Goal: Task Accomplishment & Management: Complete application form

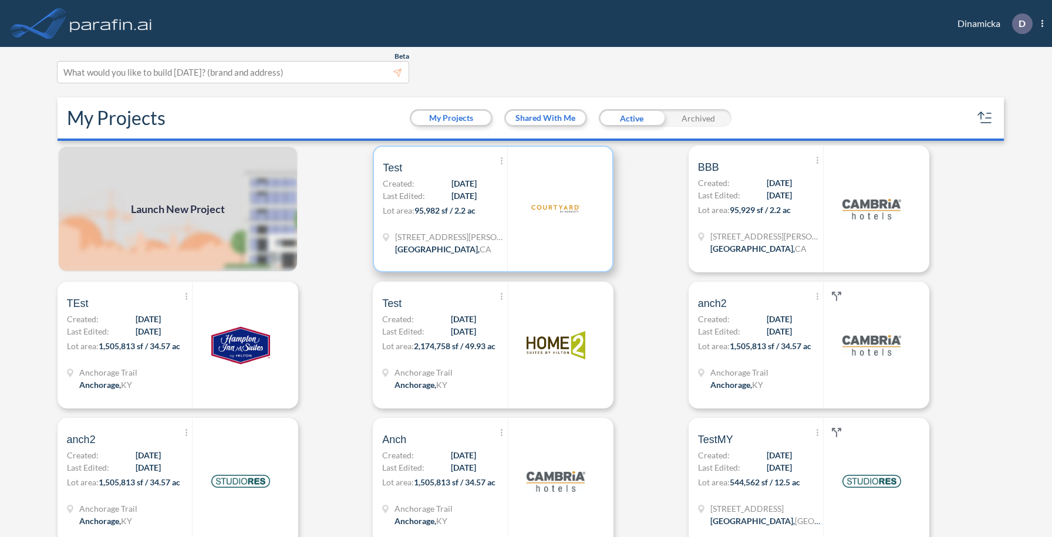
click at [469, 234] on div "920 Vincent St Redondo Beach , CA" at bounding box center [445, 245] width 125 height 28
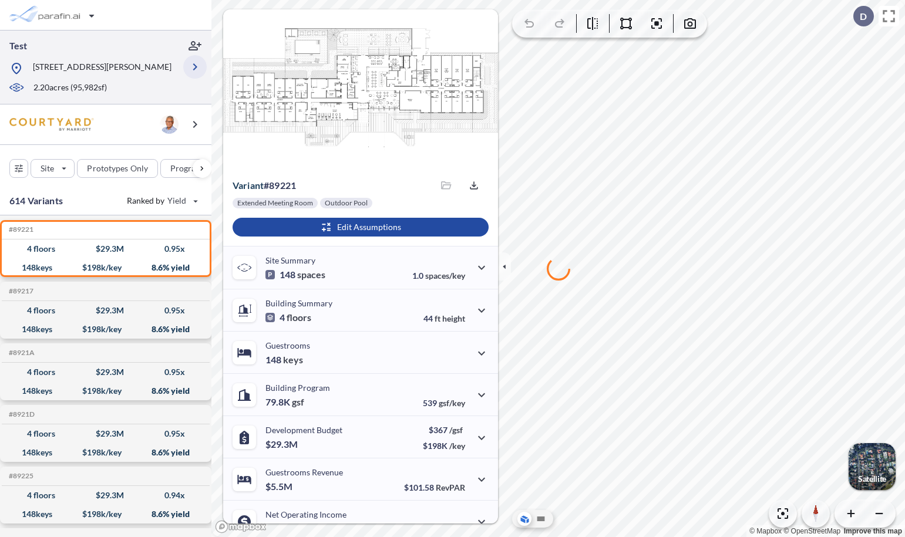
click at [196, 74] on icon "button" at bounding box center [195, 67] width 14 height 14
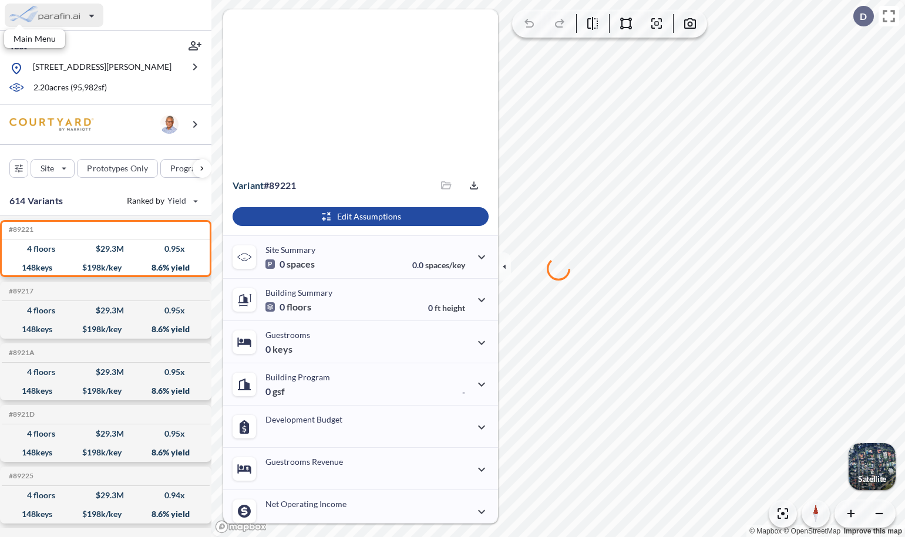
click at [67, 14] on div "button" at bounding box center [54, 15] width 99 height 23
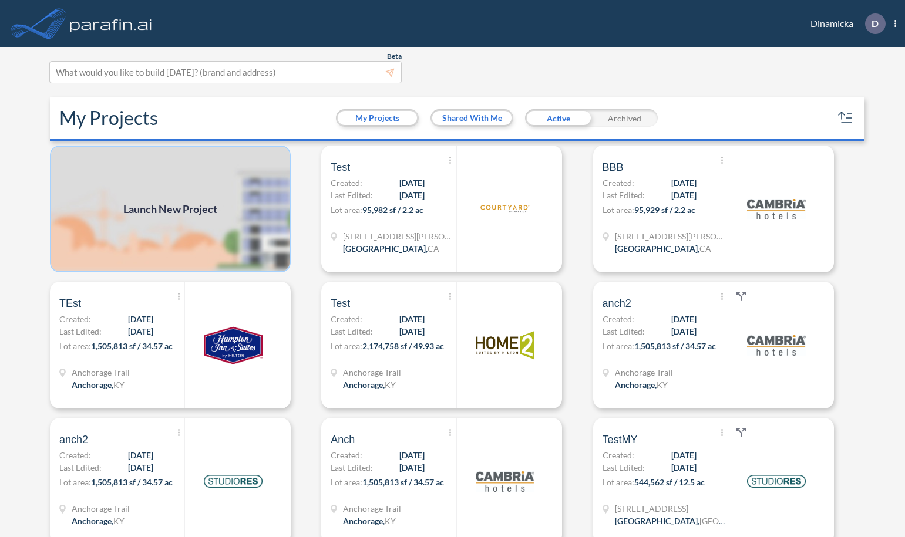
click at [194, 220] on img at bounding box center [170, 209] width 241 height 127
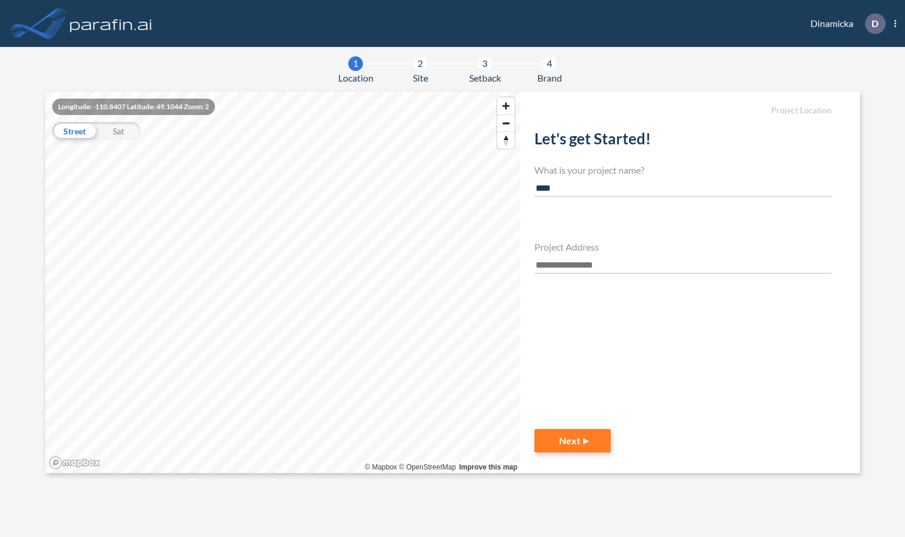
type input "****"
click at [547, 268] on input "text" at bounding box center [682, 266] width 297 height 16
paste input "**********"
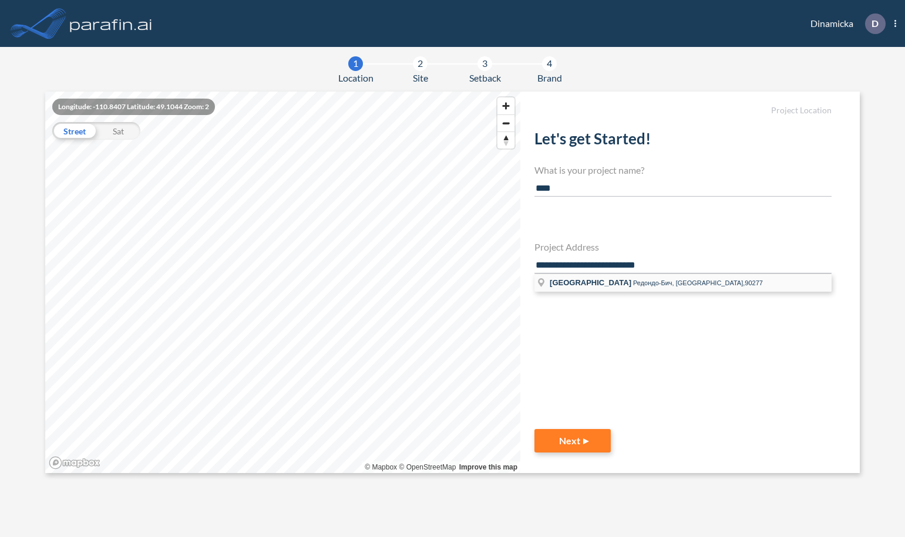
click at [659, 285] on span "Редондо-Бич, CA,90277" at bounding box center [698, 283] width 130 height 7
type input "**********"
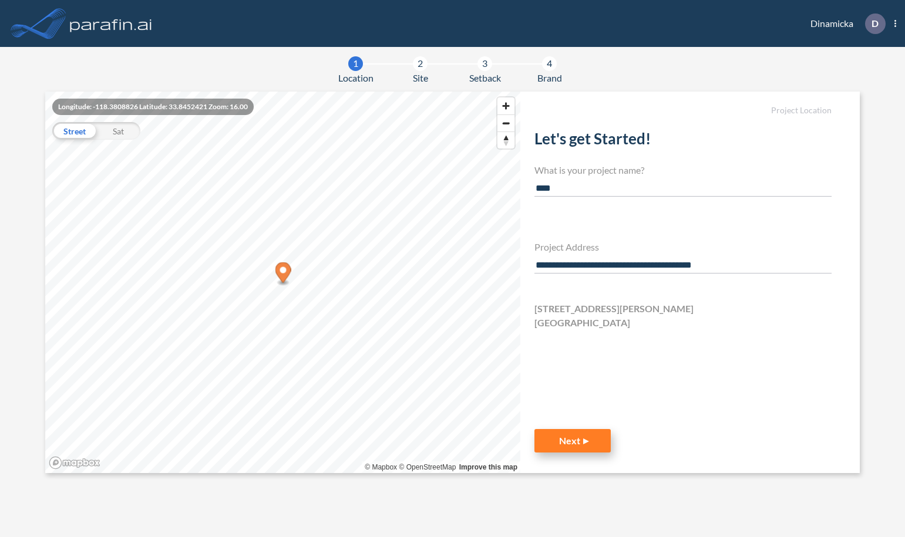
click at [582, 438] on button "Next" at bounding box center [572, 440] width 76 height 23
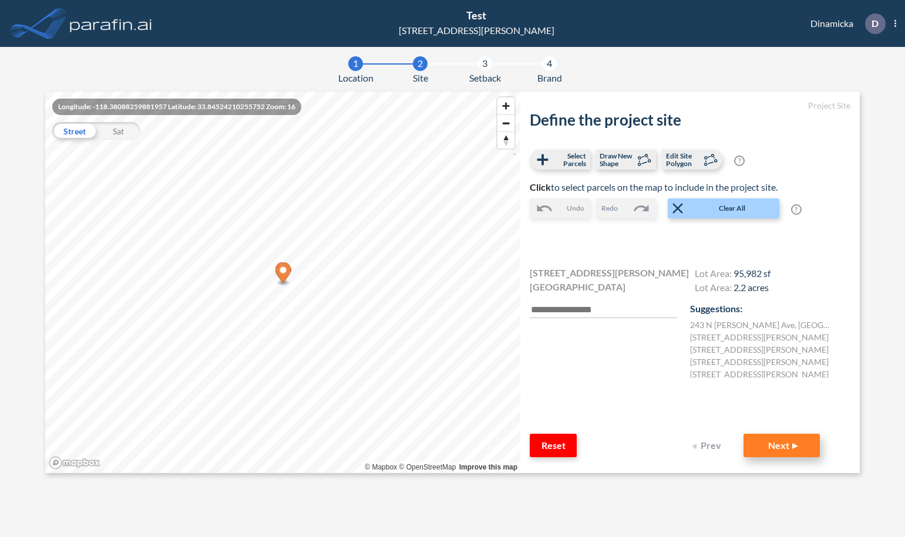
click at [778, 439] on button "Next" at bounding box center [782, 445] width 76 height 23
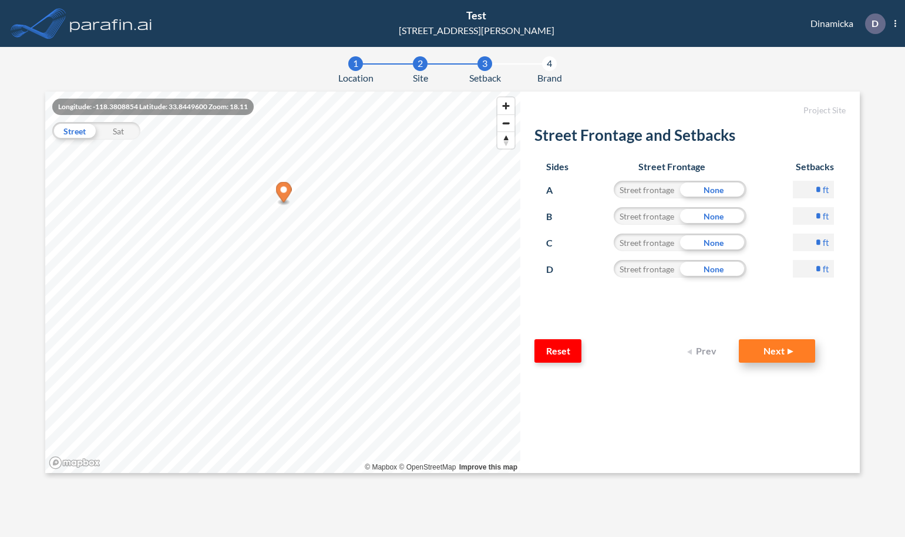
click at [771, 353] on button "Next" at bounding box center [777, 350] width 76 height 23
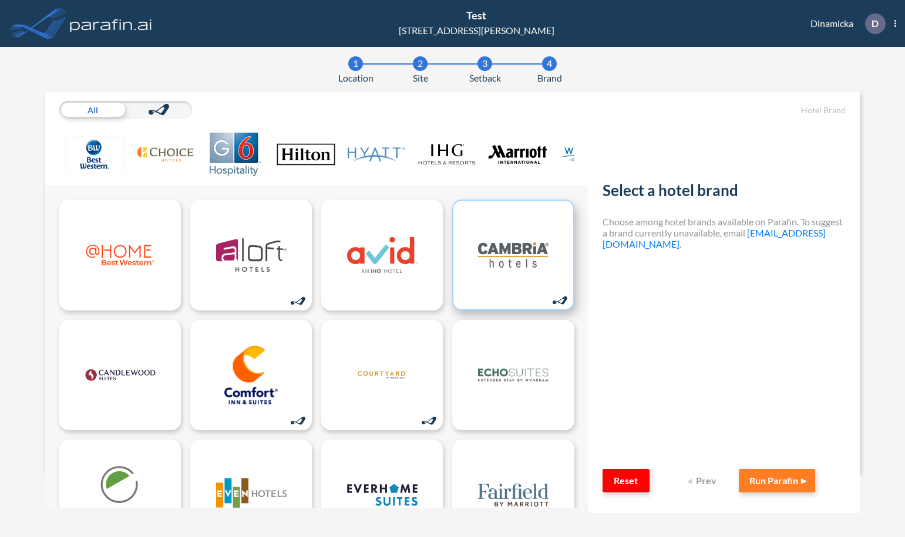
click at [509, 282] on img at bounding box center [513, 255] width 70 height 59
click at [783, 479] on button "Run Parafin" at bounding box center [777, 480] width 76 height 23
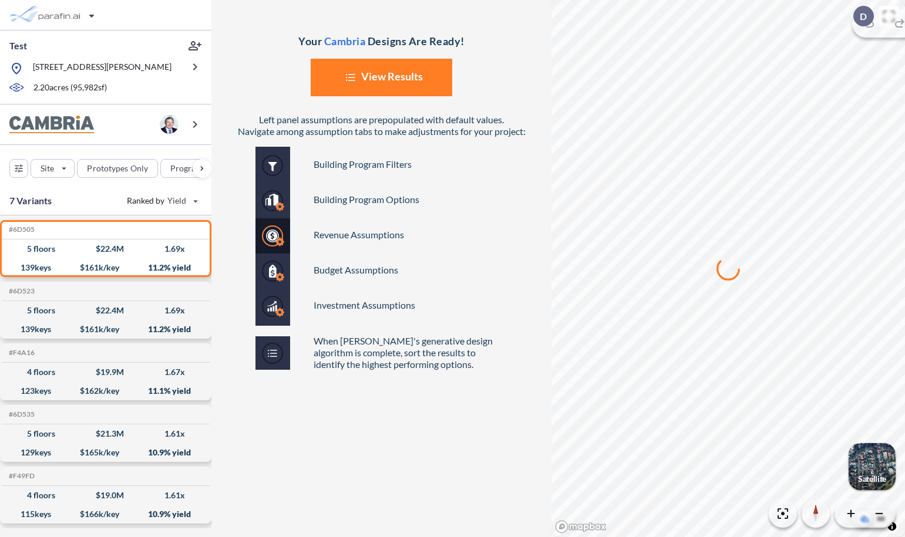
click at [395, 70] on button "List Created with Sketch. View Results" at bounding box center [382, 78] width 142 height 38
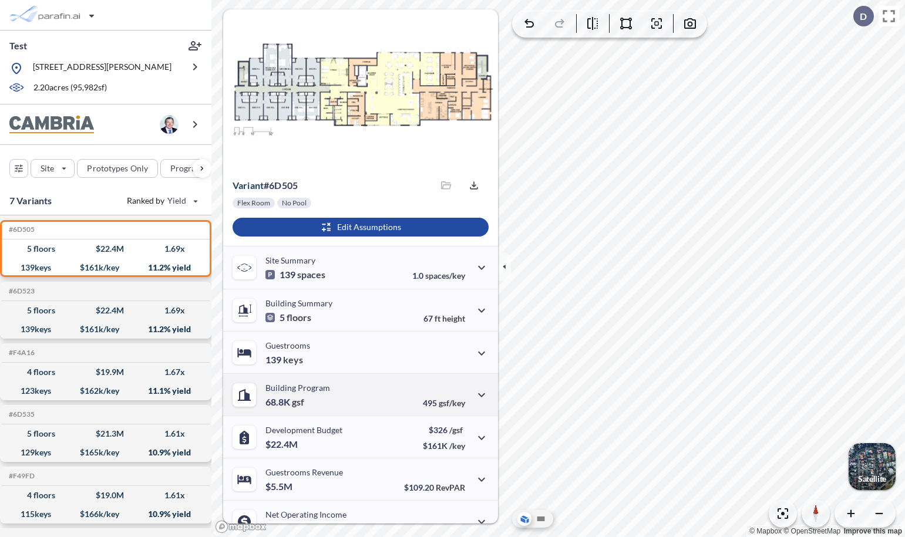
click at [322, 398] on div "Building Program 68.8K gsf" at bounding box center [297, 395] width 65 height 24
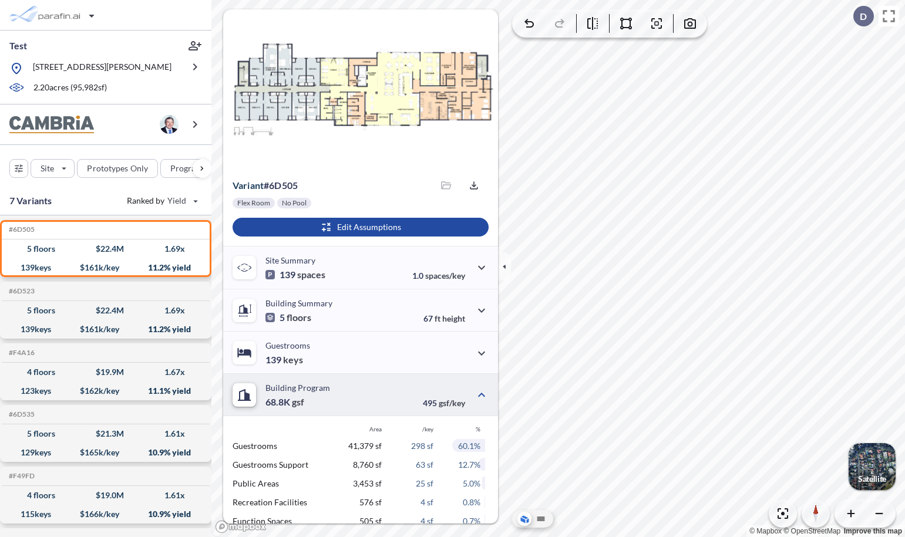
click at [322, 398] on div "Building Program 68.8K gsf" at bounding box center [297, 395] width 65 height 24
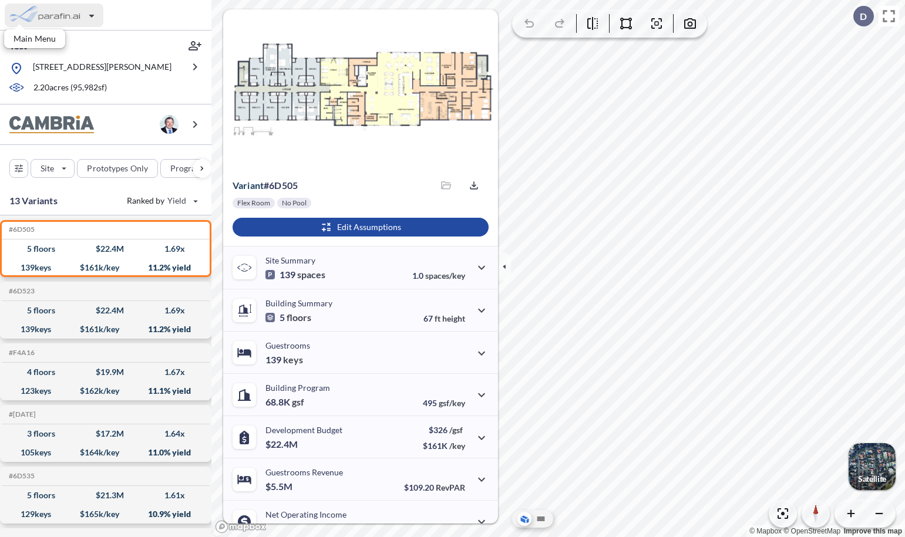
click at [75, 11] on div "button" at bounding box center [54, 15] width 99 height 23
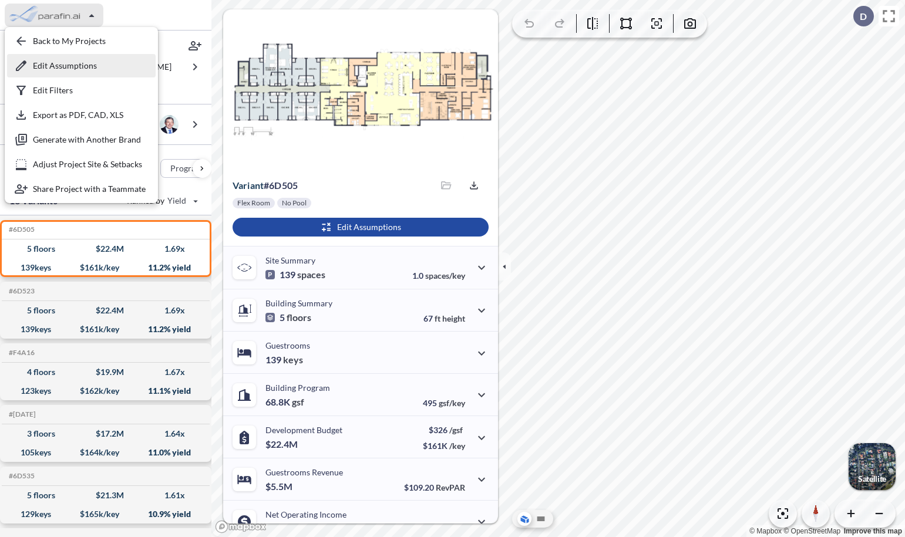
click at [75, 66] on div "button" at bounding box center [81, 65] width 149 height 23
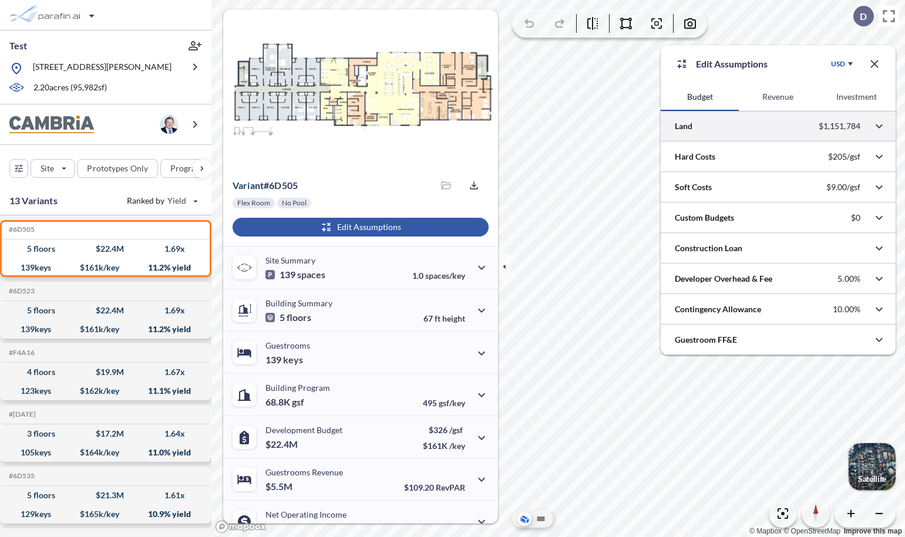
click at [734, 122] on div at bounding box center [778, 126] width 235 height 30
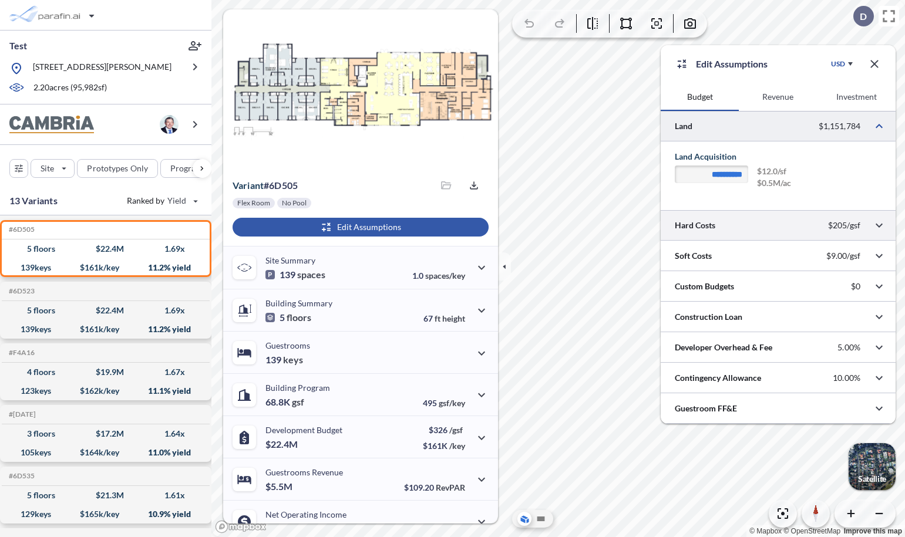
click at [731, 224] on div at bounding box center [778, 225] width 235 height 30
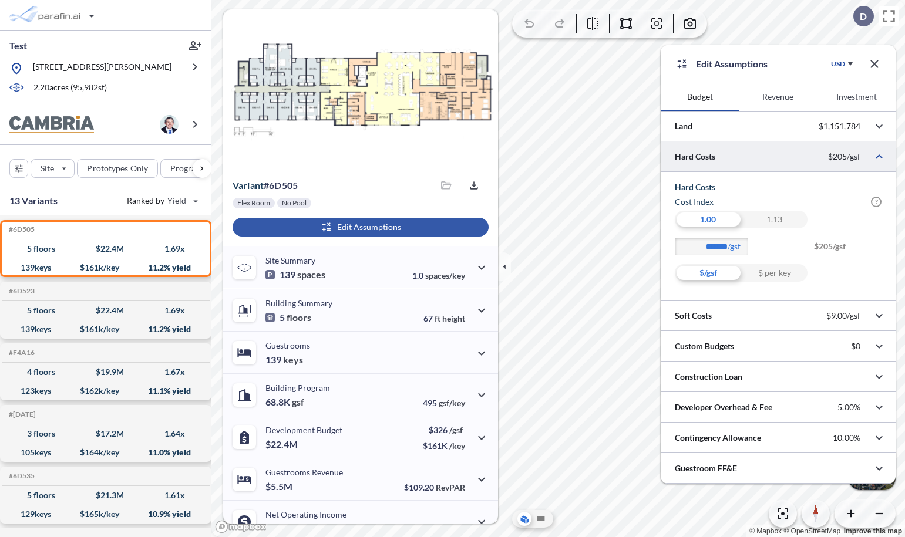
click at [766, 219] on div "1.13" at bounding box center [774, 220] width 66 height 18
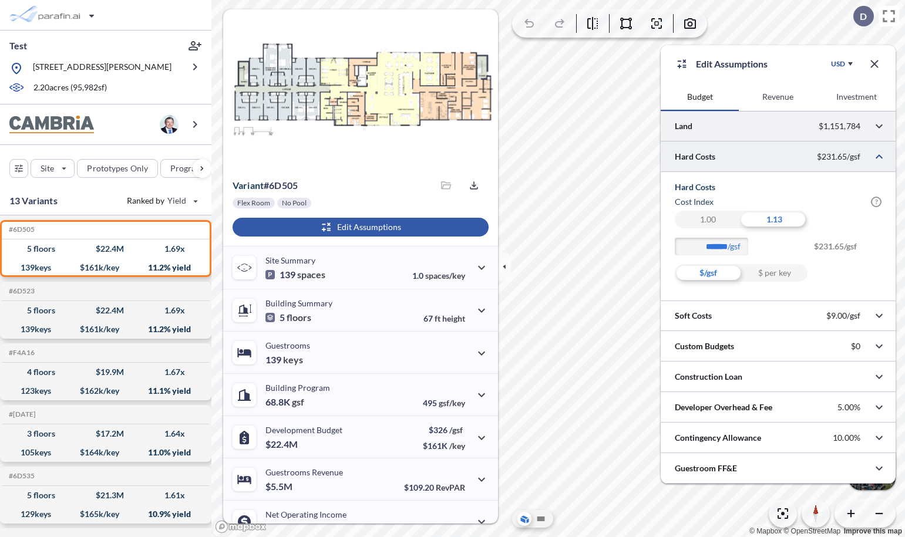
click at [752, 125] on div at bounding box center [778, 126] width 235 height 30
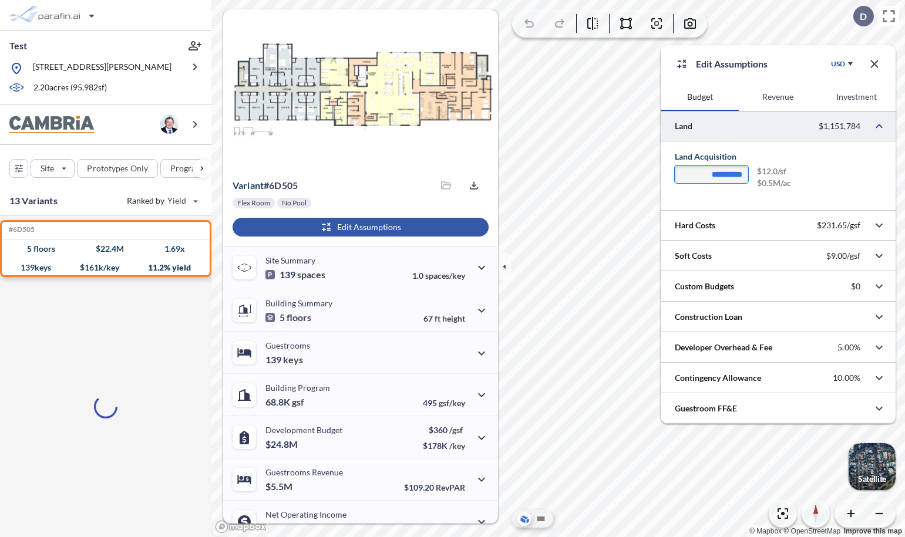
drag, startPoint x: 744, startPoint y: 174, endPoint x: 681, endPoint y: 174, distance: 62.8
click at [681, 174] on input "**********" at bounding box center [711, 175] width 73 height 18
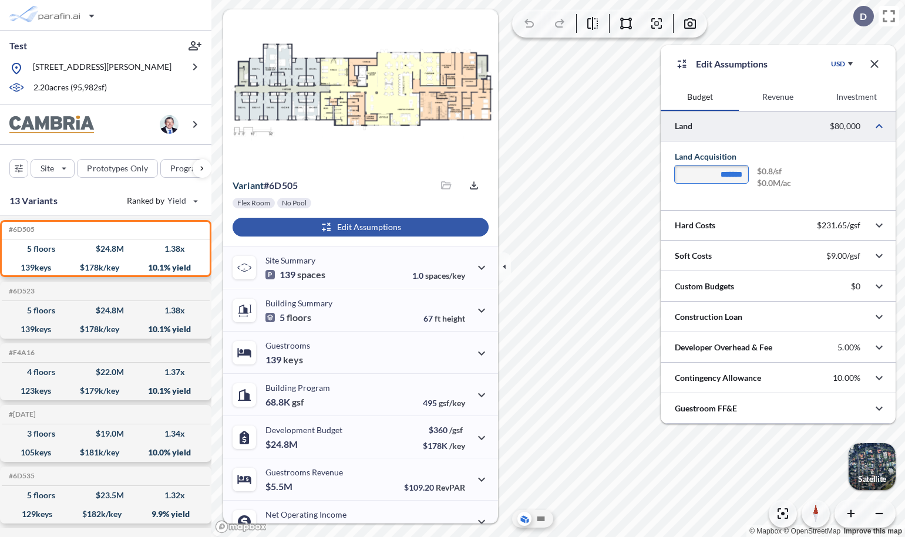
type input "*******"
click at [834, 189] on div "******* $0.8/sf $0.0M/ac" at bounding box center [778, 179] width 207 height 26
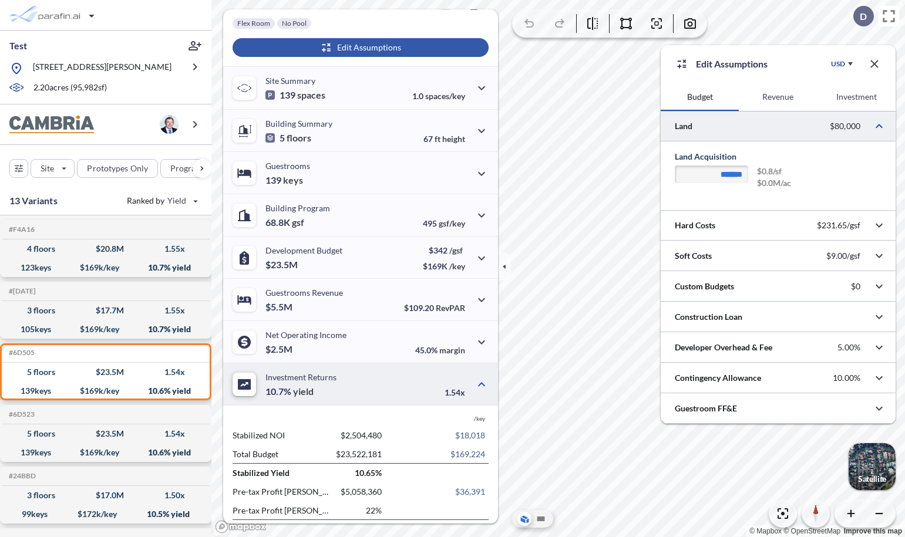
scroll to position [170, 0]
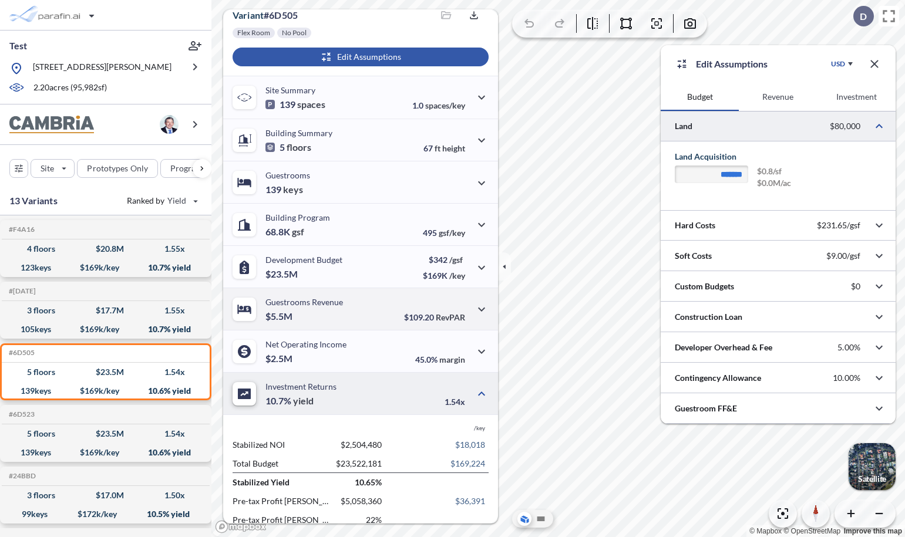
click at [325, 307] on p "Guestrooms Revenue" at bounding box center [304, 302] width 78 height 10
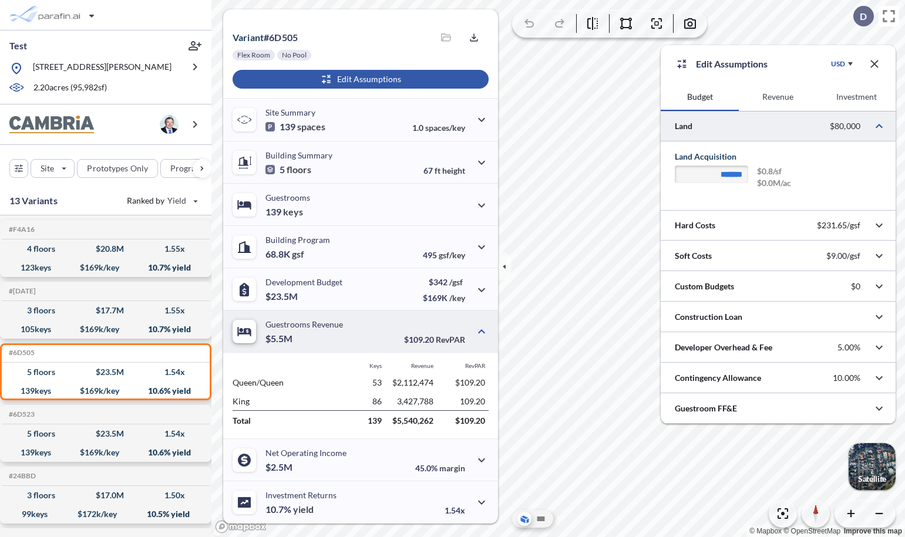
scroll to position [148, 0]
click at [328, 205] on div "Guestrooms 139 keys" at bounding box center [360, 204] width 275 height 42
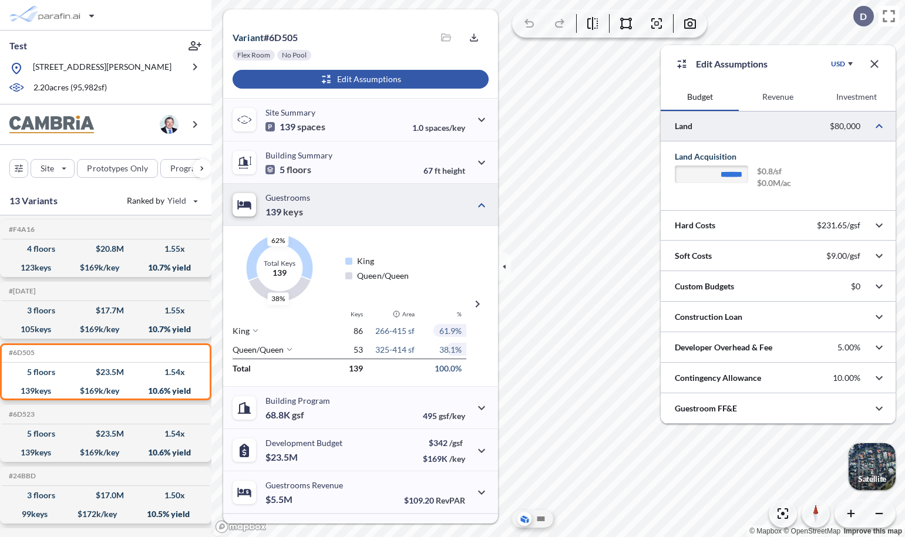
scroll to position [170, 0]
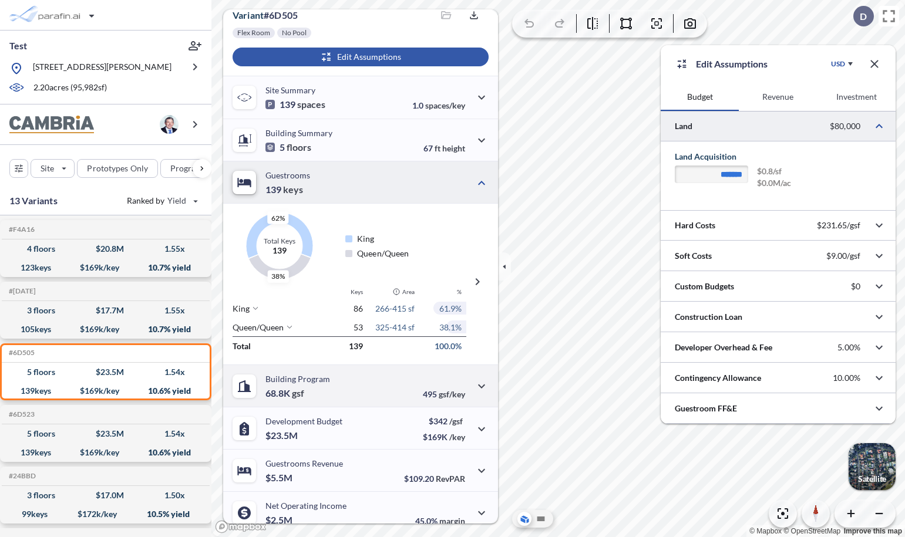
click at [331, 389] on div "Building Program 68.8K gsf 495 gsf/key" at bounding box center [360, 386] width 275 height 42
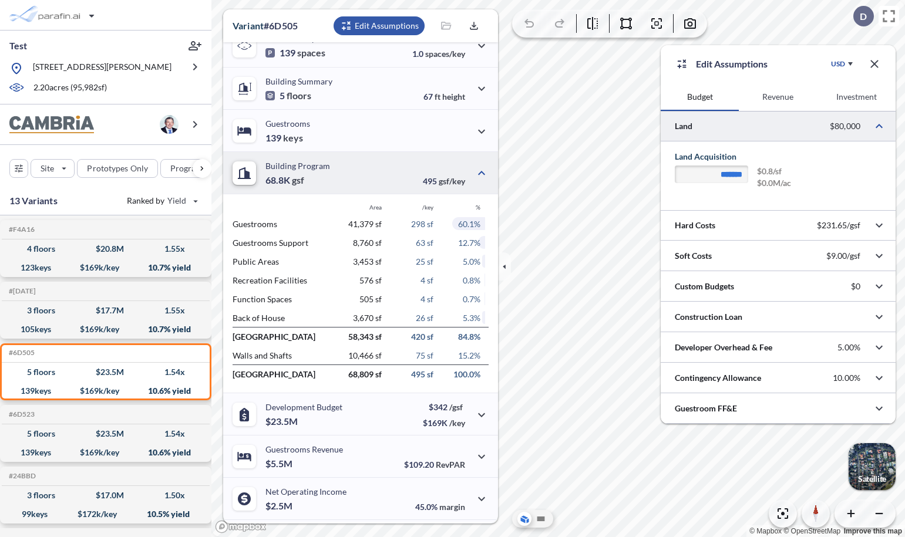
scroll to position [261, 0]
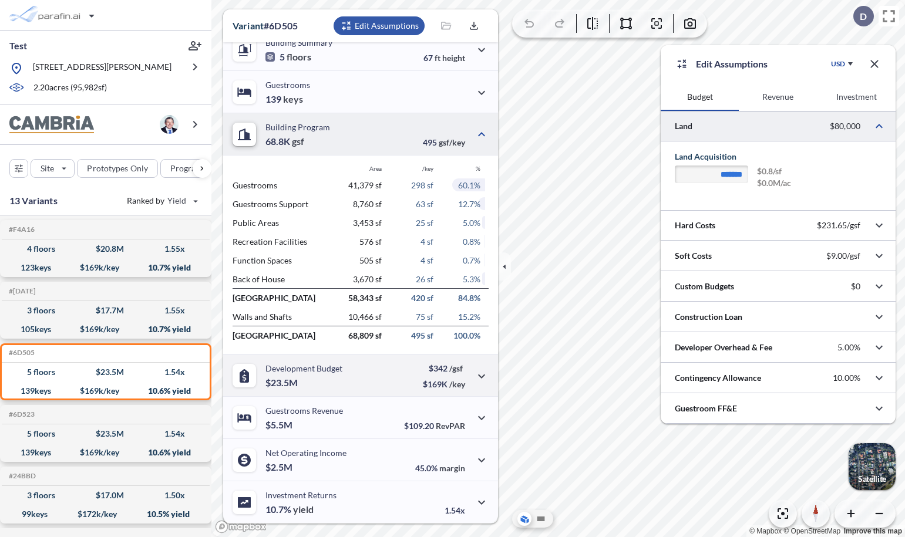
click at [331, 384] on div "Development Budget $23.5M" at bounding box center [303, 376] width 77 height 24
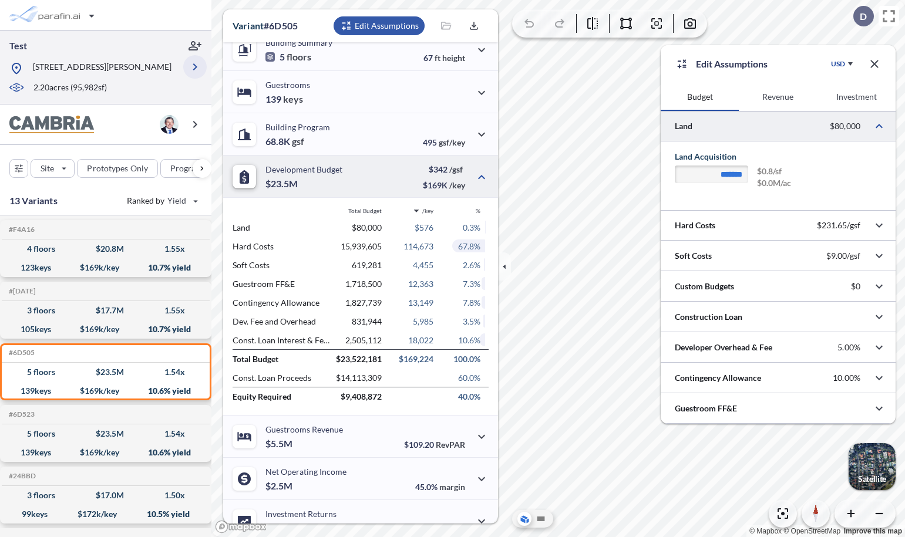
click at [191, 70] on icon "button" at bounding box center [195, 67] width 14 height 14
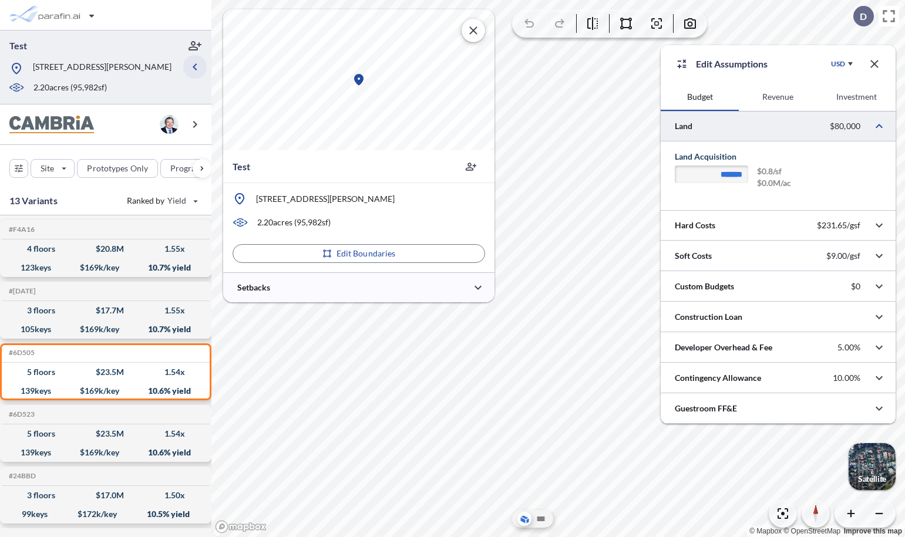
scroll to position [0, 0]
click at [311, 289] on div at bounding box center [358, 288] width 271 height 30
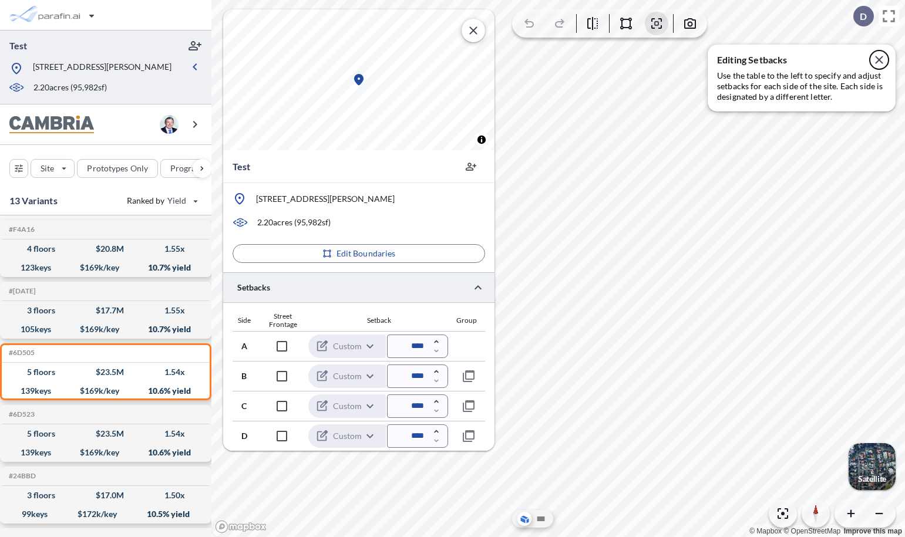
click at [881, 59] on icon "button" at bounding box center [879, 60] width 14 height 14
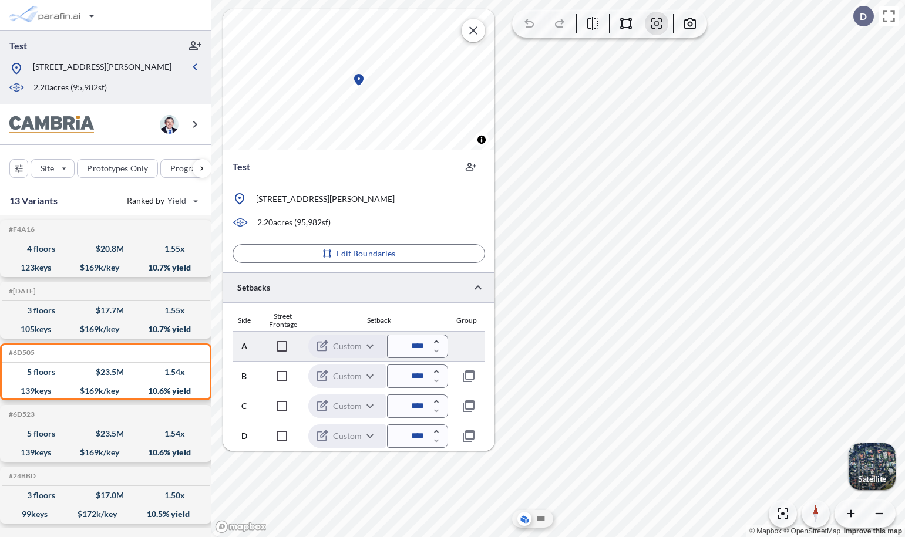
click at [369, 342] on div "Custom" at bounding box center [347, 346] width 78 height 25
click at [368, 374] on div "Custom" at bounding box center [347, 376] width 78 height 25
click at [416, 348] on input "****" at bounding box center [417, 346] width 61 height 23
click at [413, 348] on input "****" at bounding box center [417, 346] width 61 height 23
type input "*****"
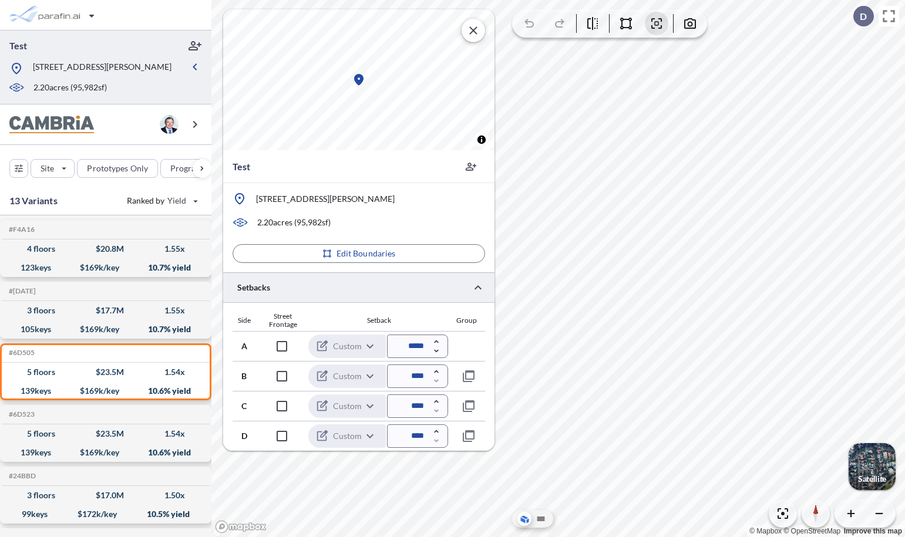
click at [422, 317] on div "Setback" at bounding box center [379, 321] width 138 height 8
click at [413, 378] on input "****" at bounding box center [417, 376] width 61 height 23
type input "*****"
click at [425, 315] on div "Side Street Frontage Setback Group" at bounding box center [359, 321] width 253 height 19
click at [408, 401] on input "****" at bounding box center [417, 406] width 61 height 23
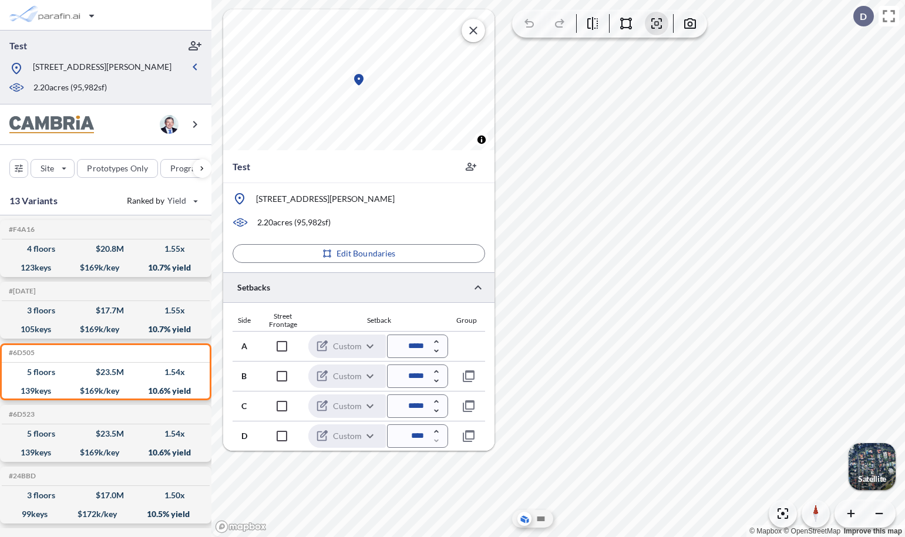
type input "*****"
click at [423, 317] on div "Setback" at bounding box center [379, 321] width 138 height 8
click at [412, 433] on input "****" at bounding box center [417, 436] width 61 height 23
type input "*****"
click at [421, 320] on div "Setback" at bounding box center [379, 321] width 138 height 8
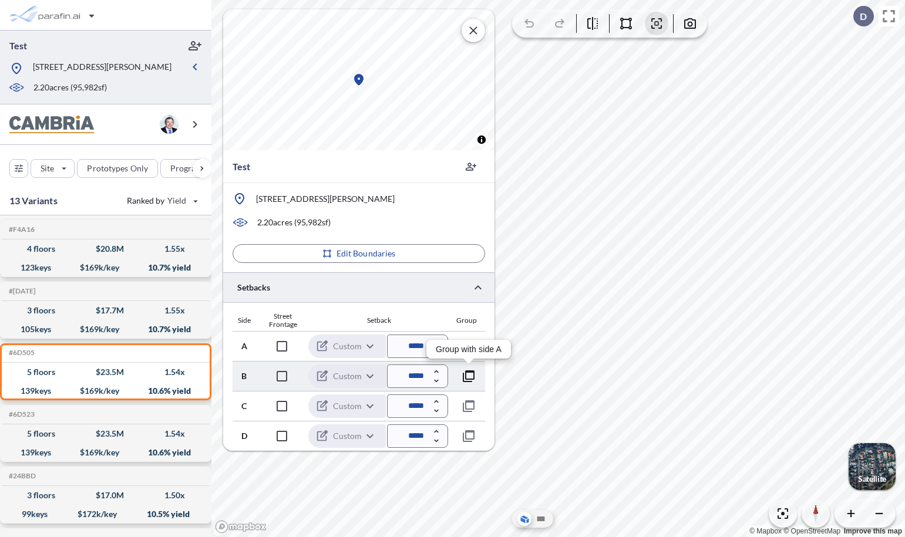
click at [470, 376] on icon "button" at bounding box center [469, 376] width 14 height 14
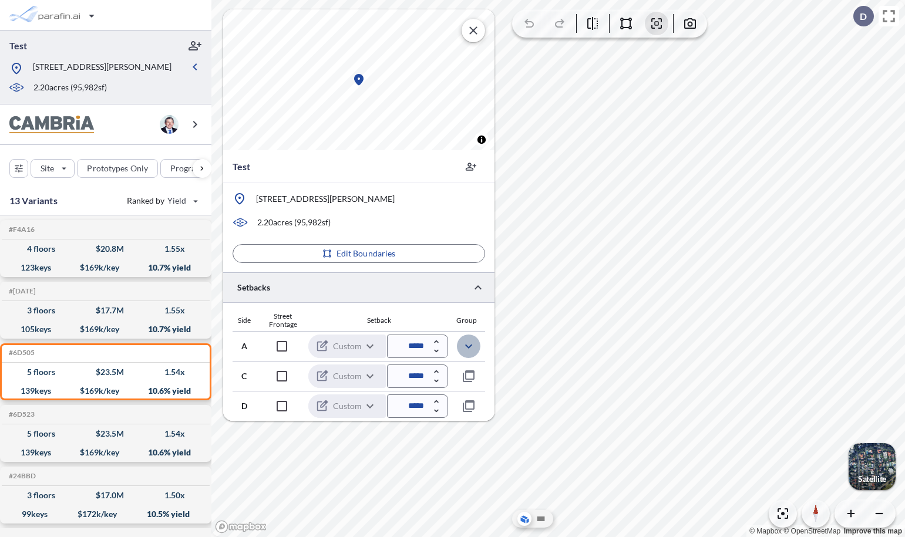
click at [467, 345] on icon "button" at bounding box center [469, 346] width 14 height 14
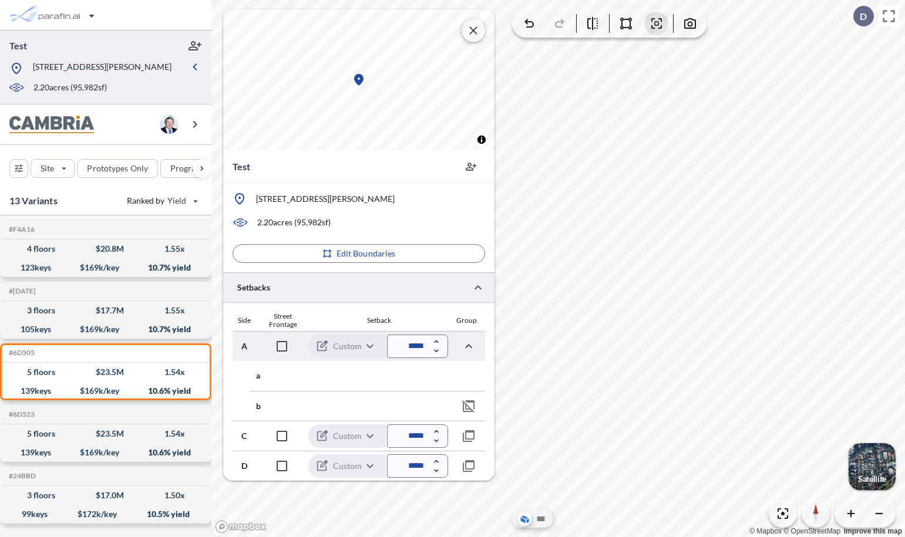
click at [477, 29] on icon "button" at bounding box center [473, 30] width 14 height 14
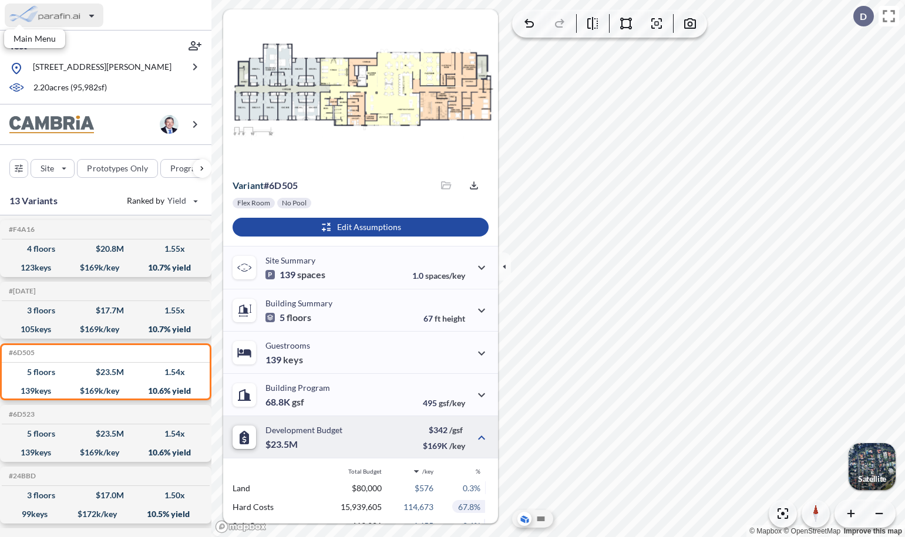
click at [55, 21] on div "button" at bounding box center [54, 15] width 99 height 23
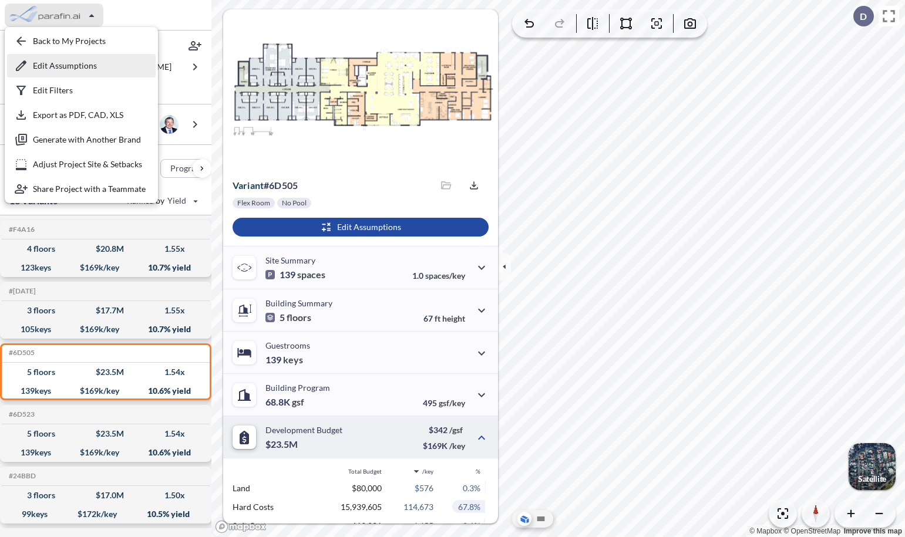
click at [55, 55] on div "button" at bounding box center [81, 65] width 149 height 23
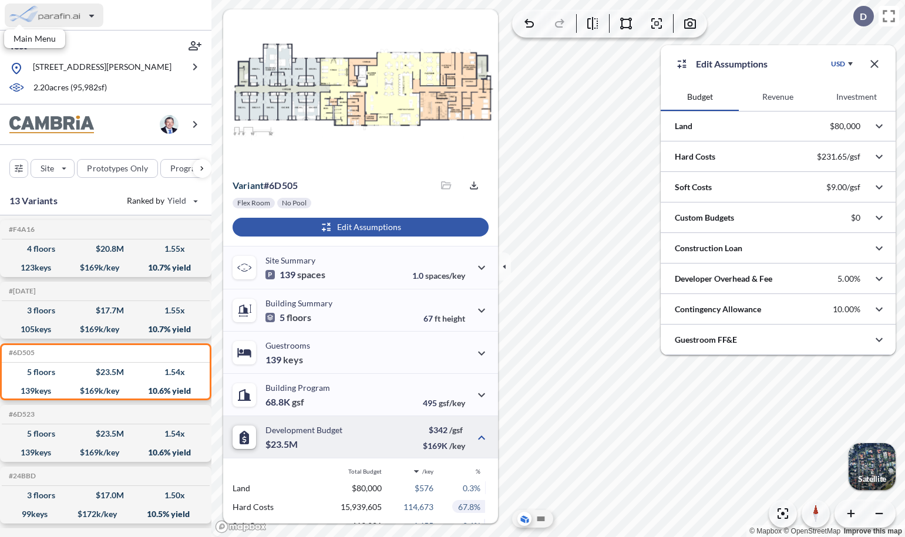
click at [69, 15] on div "button" at bounding box center [54, 15] width 99 height 23
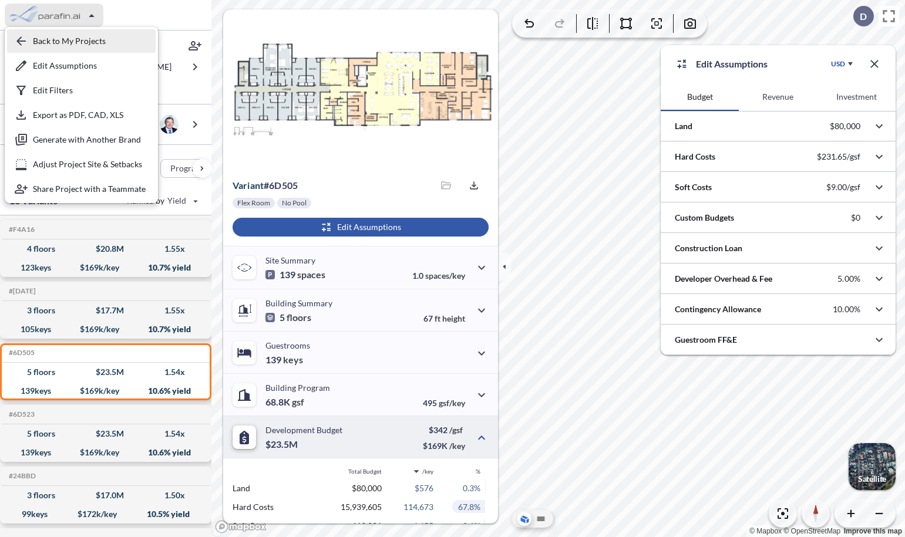
click at [68, 37] on div "button" at bounding box center [81, 40] width 149 height 23
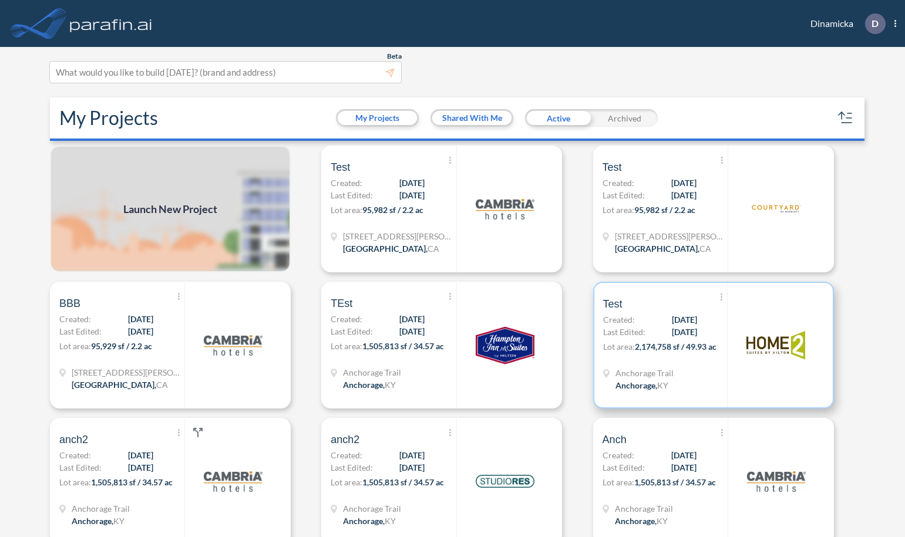
click at [604, 335] on span "Last Edited:" at bounding box center [624, 332] width 42 height 12
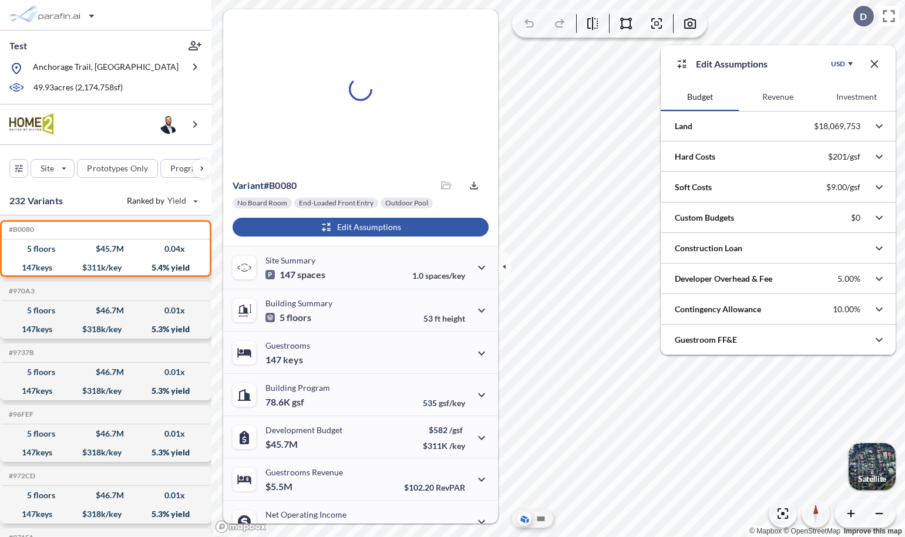
click at [876, 66] on icon "button" at bounding box center [874, 64] width 8 height 8
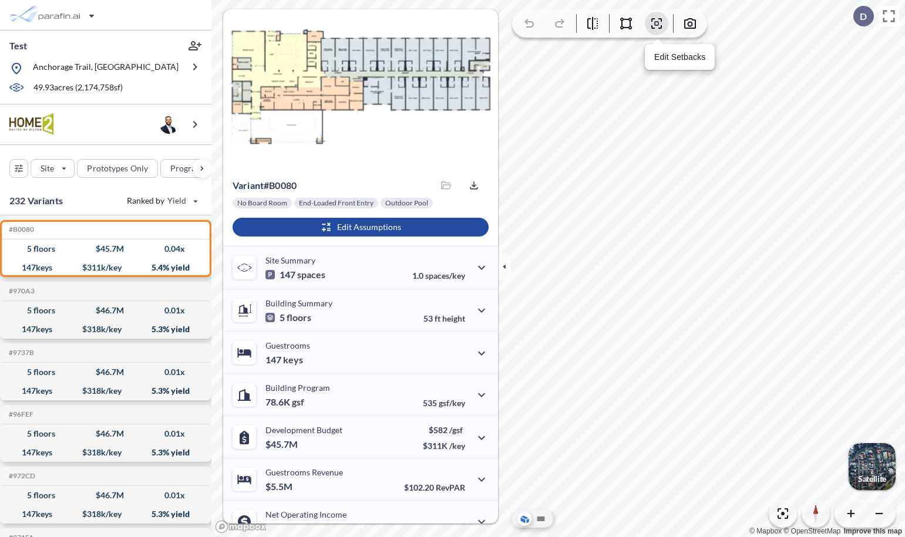
click at [657, 25] on icon "button" at bounding box center [657, 24] width 4 height 4
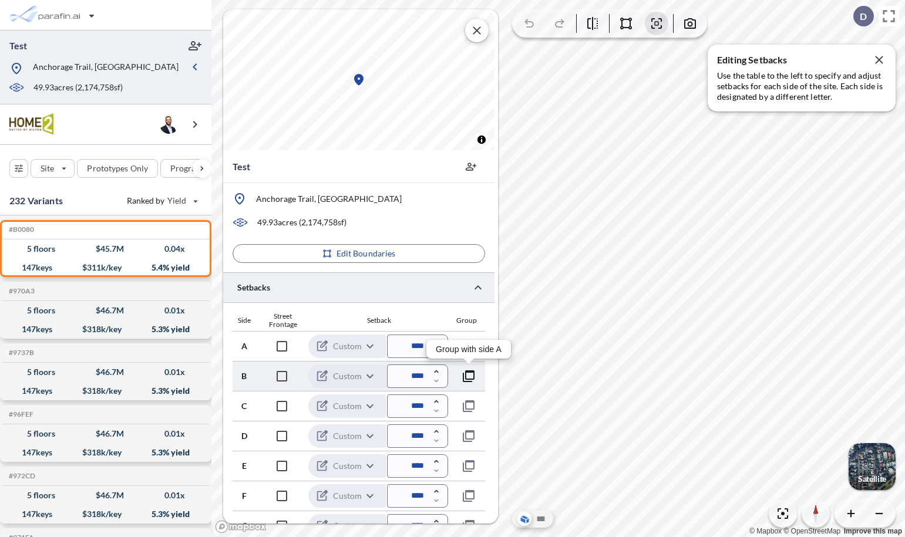
click at [469, 379] on icon "button" at bounding box center [469, 377] width 12 height 12
click at [467, 375] on icon "button" at bounding box center [469, 376] width 14 height 14
click at [471, 340] on icon "button" at bounding box center [469, 346] width 14 height 14
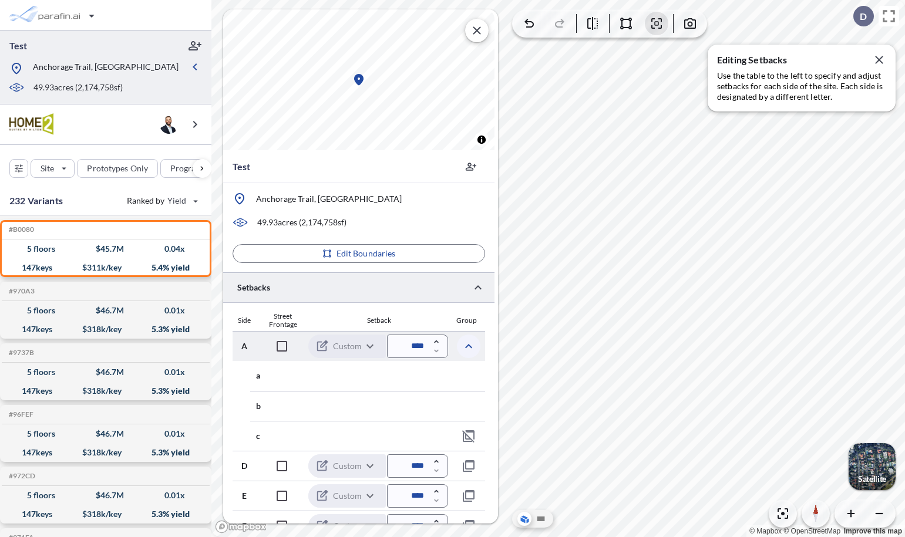
click at [471, 341] on icon "button" at bounding box center [469, 346] width 14 height 14
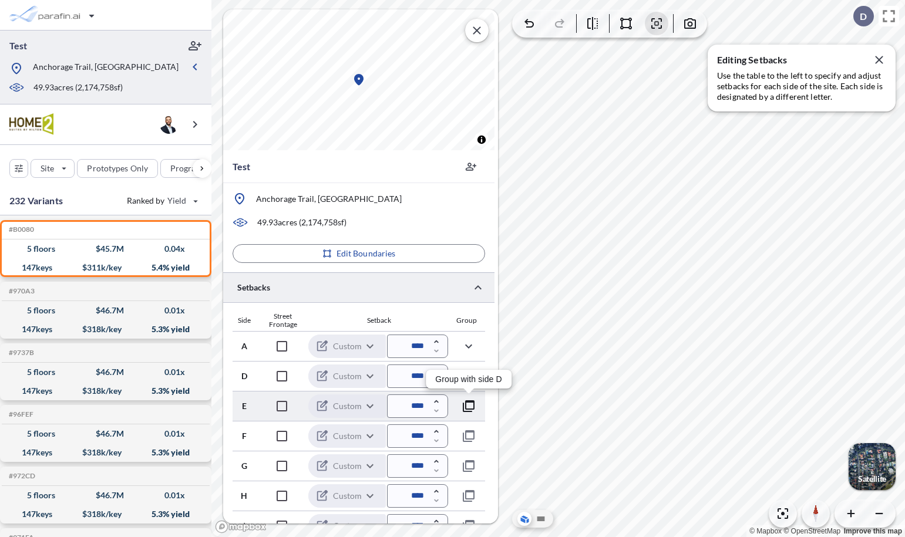
click at [470, 407] on icon "button" at bounding box center [469, 406] width 14 height 14
click at [468, 406] on icon "button" at bounding box center [469, 406] width 14 height 14
click at [467, 379] on icon "button" at bounding box center [469, 376] width 14 height 14
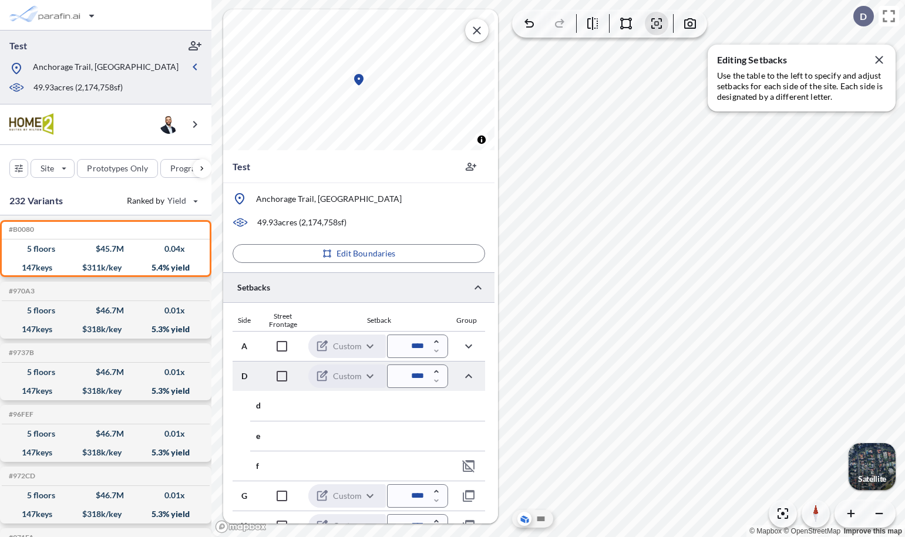
click at [872, 473] on div "button" at bounding box center [872, 466] width 47 height 47
click at [879, 59] on icon "button" at bounding box center [879, 60] width 14 height 14
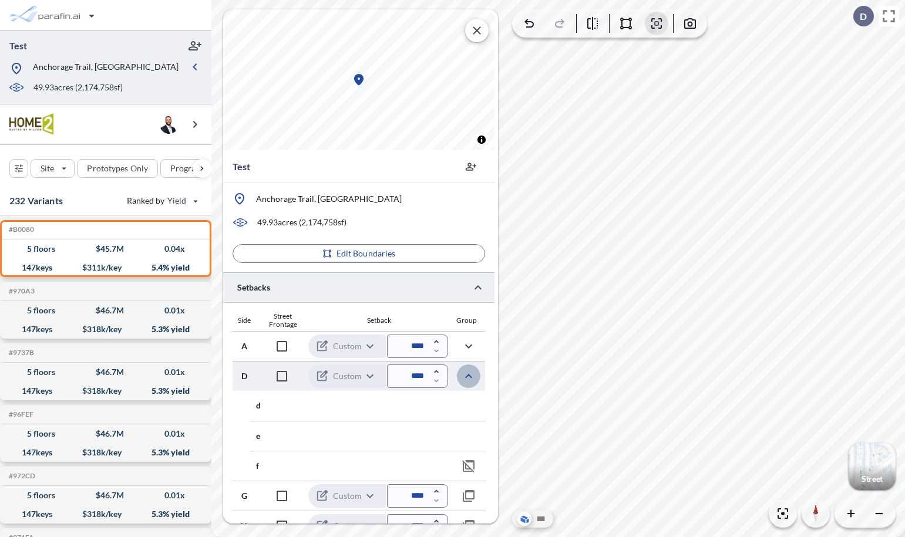
click at [467, 374] on icon "button" at bounding box center [469, 376] width 14 height 14
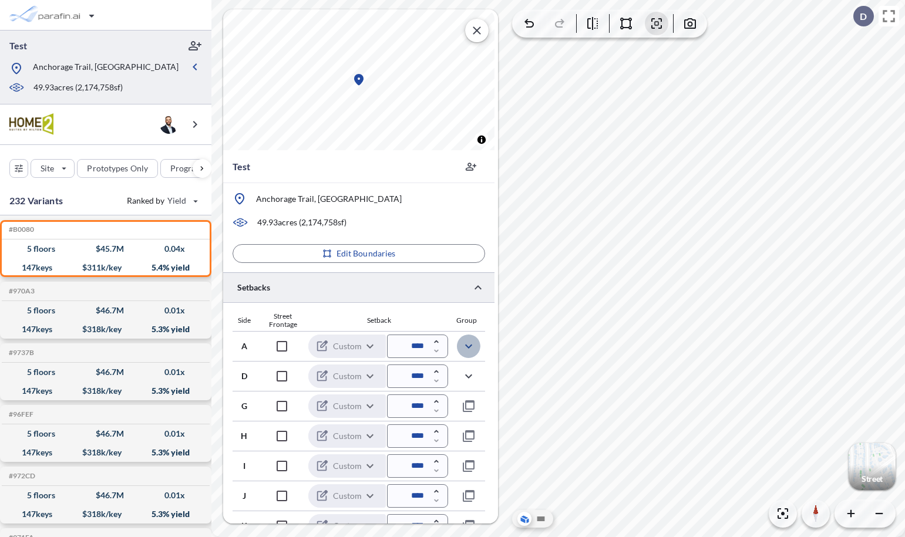
click at [472, 347] on icon "button" at bounding box center [469, 346] width 14 height 14
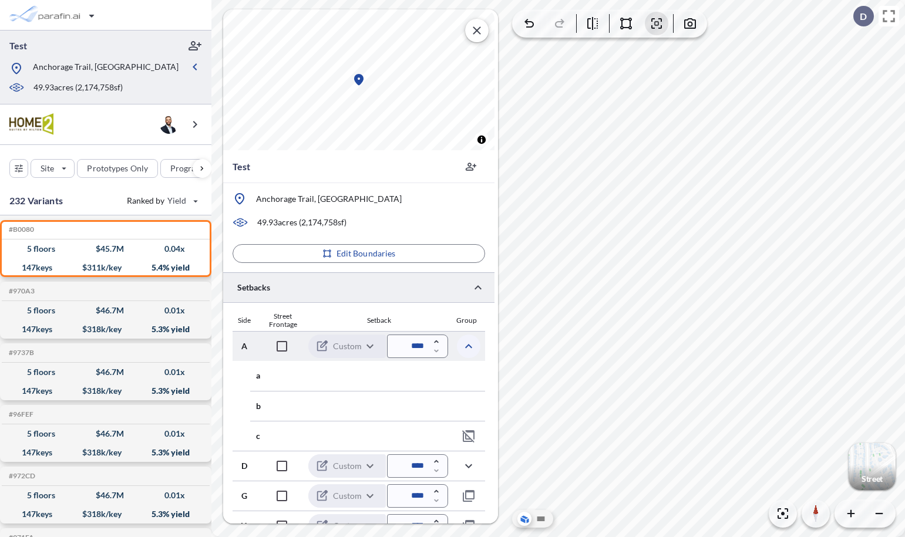
click at [466, 344] on icon "button" at bounding box center [469, 346] width 14 height 14
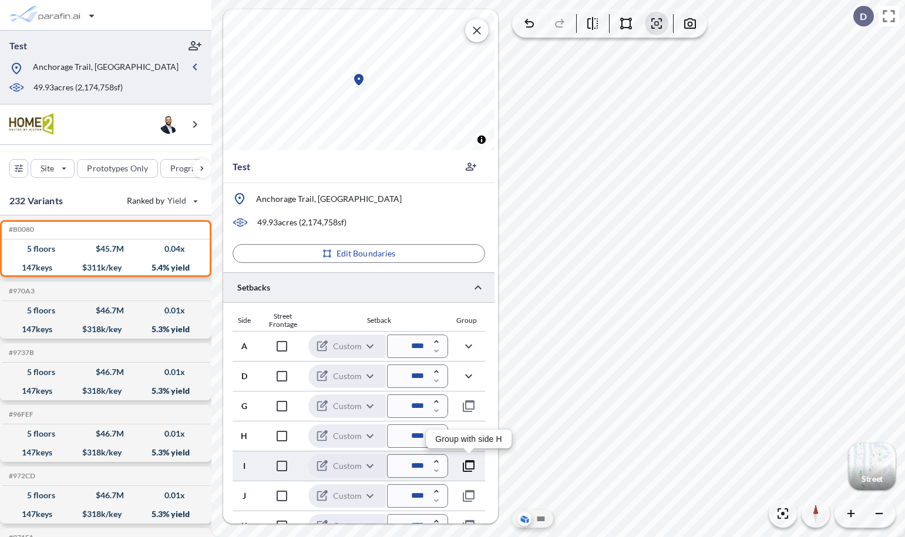
click at [466, 468] on icon "button" at bounding box center [469, 466] width 14 height 14
click at [466, 463] on icon "button" at bounding box center [469, 466] width 12 height 12
click at [469, 436] on icon "button" at bounding box center [469, 436] width 14 height 14
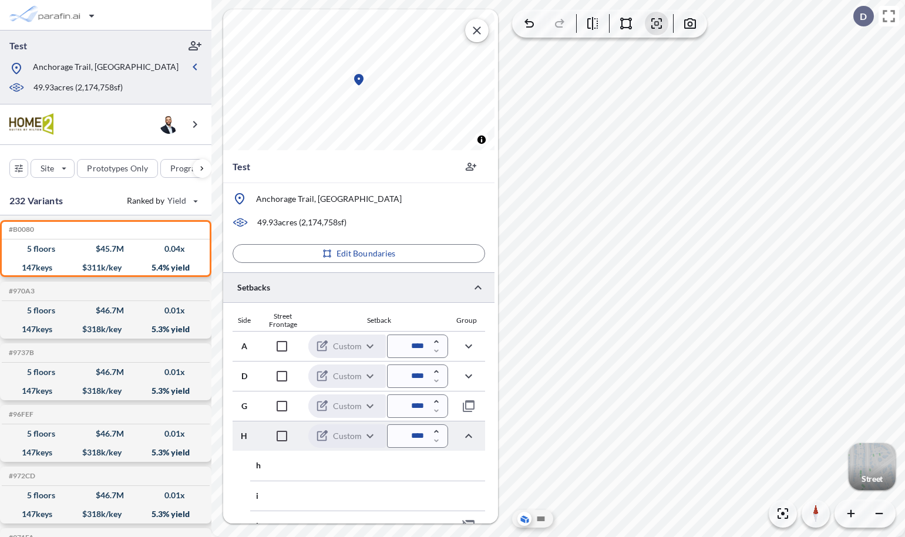
click at [866, 462] on div "button" at bounding box center [872, 466] width 47 height 47
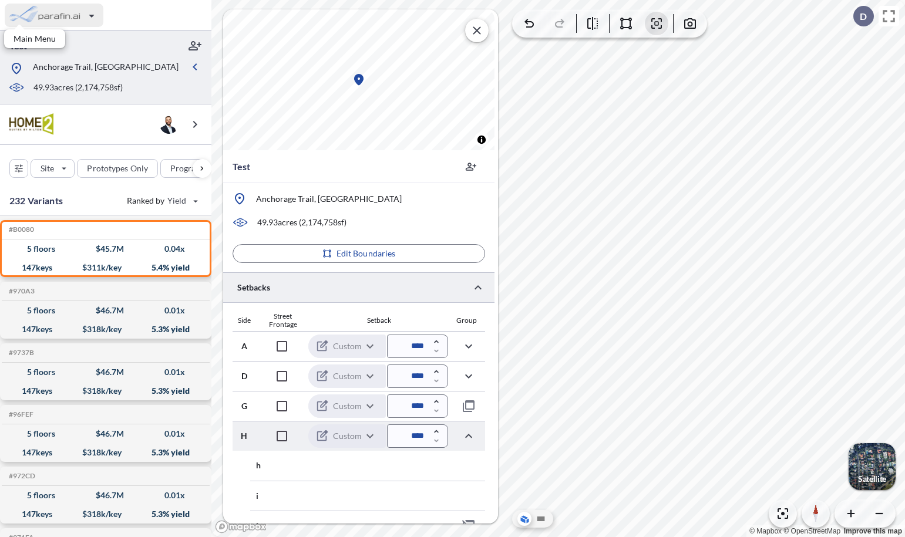
click at [72, 12] on div "button" at bounding box center [54, 15] width 99 height 23
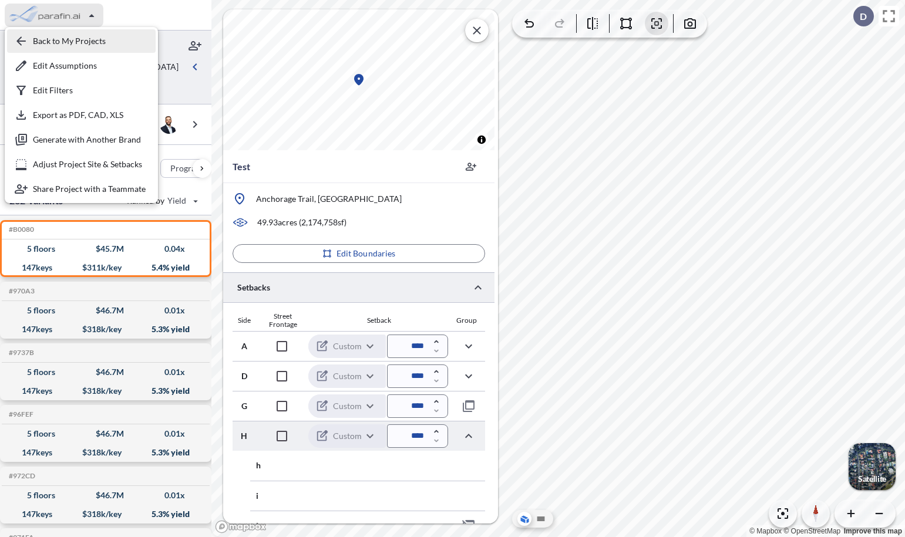
click at [70, 38] on div "button" at bounding box center [81, 40] width 149 height 23
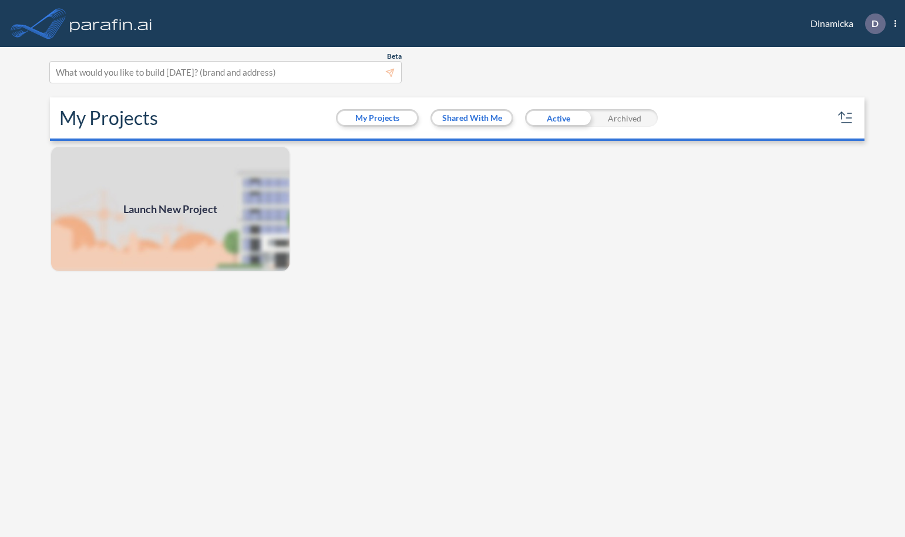
click at [190, 216] on span "Launch New Project" at bounding box center [170, 209] width 94 height 16
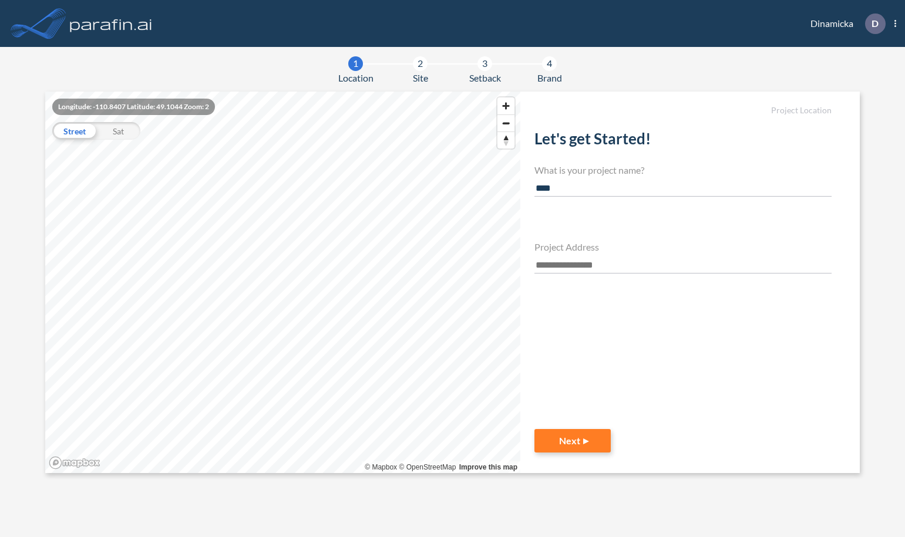
type input "****"
click at [550, 264] on input "text" at bounding box center [682, 266] width 297 height 16
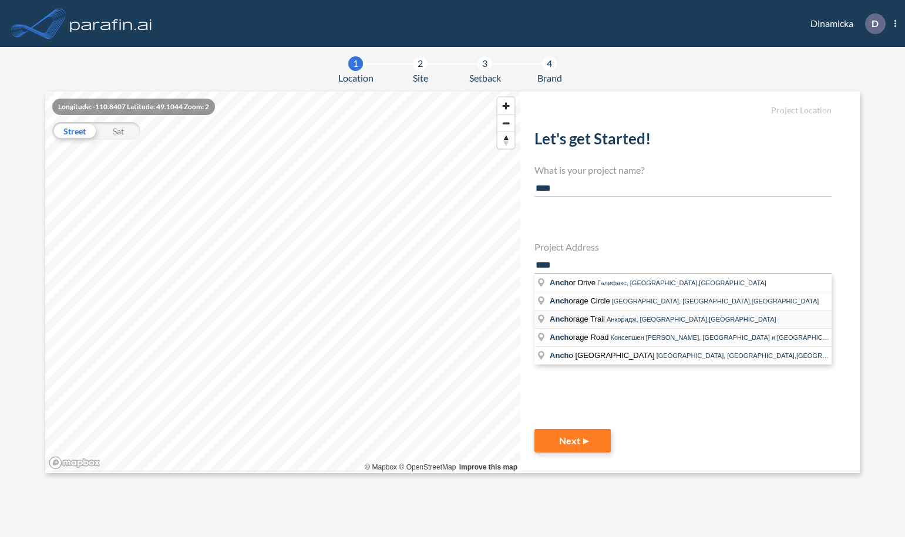
click at [599, 316] on span "Anch orage Trail" at bounding box center [578, 319] width 57 height 9
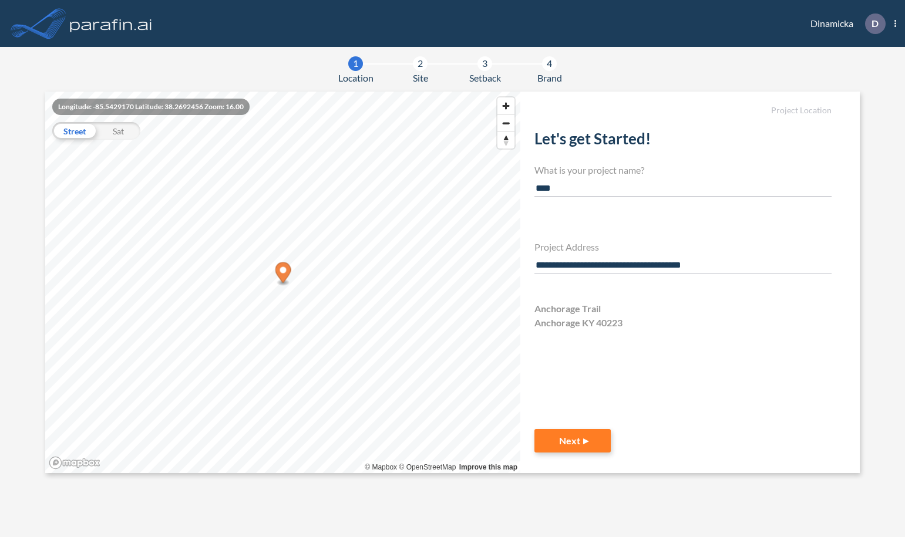
drag, startPoint x: 721, startPoint y: 264, endPoint x: 554, endPoint y: 264, distance: 166.8
click at [554, 264] on input "**********" at bounding box center [682, 266] width 297 height 16
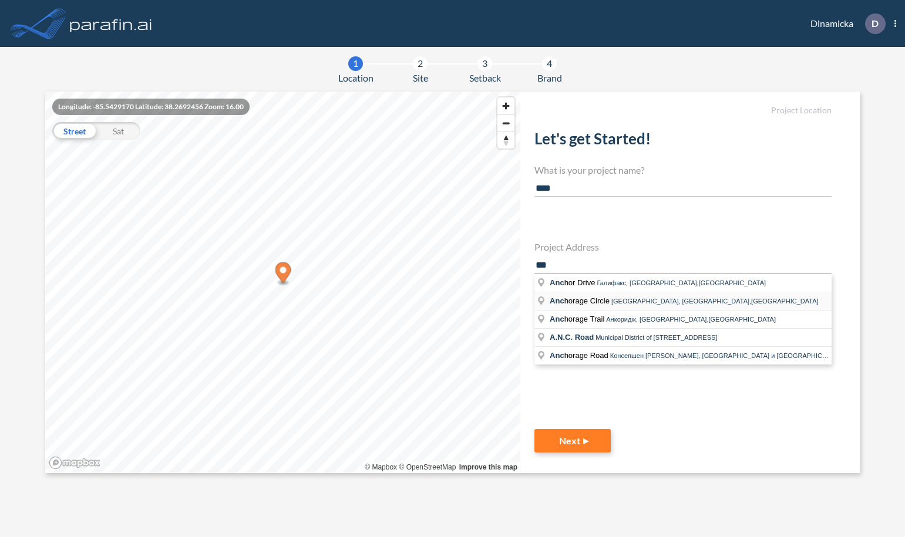
click at [600, 300] on span "Anc horage Circle" at bounding box center [581, 301] width 62 height 9
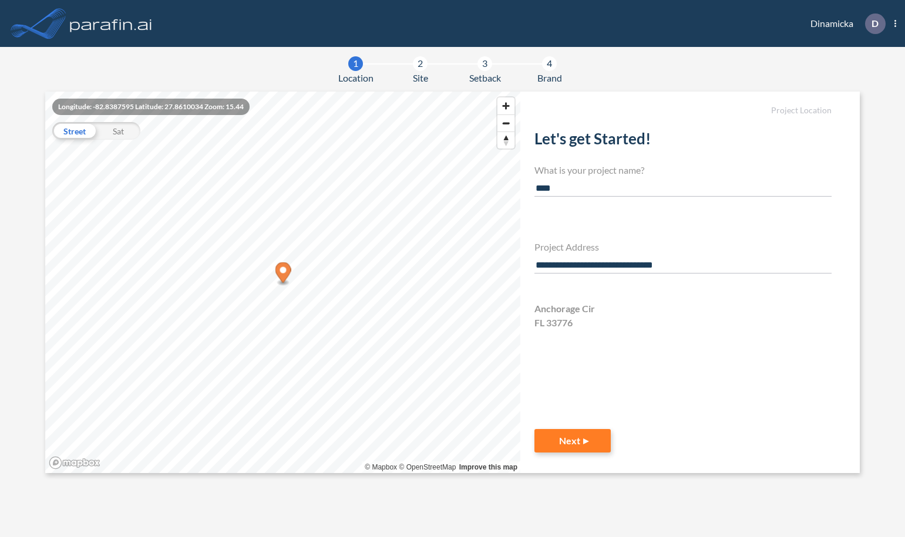
drag, startPoint x: 688, startPoint y: 263, endPoint x: 533, endPoint y: 264, distance: 155.6
click at [533, 264] on div "**********" at bounding box center [689, 283] width 339 height 382
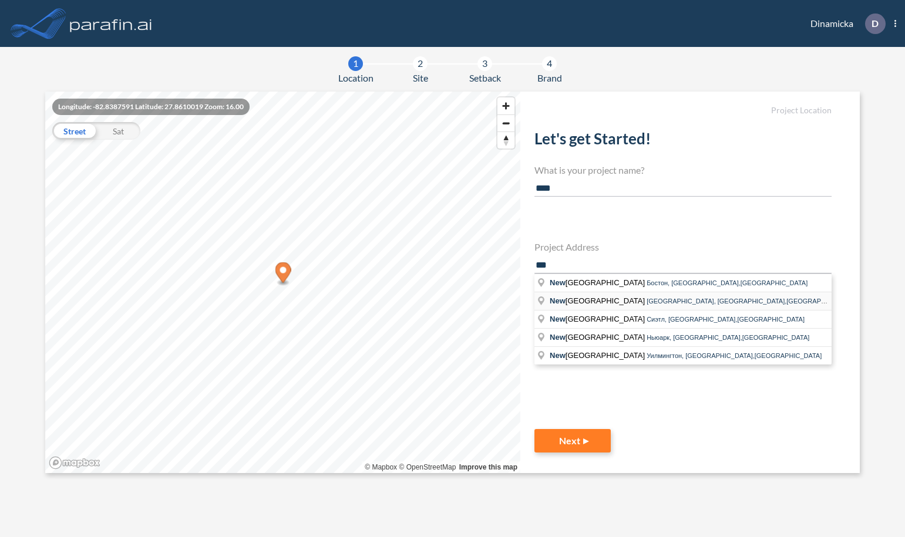
click at [601, 305] on span "New Carrollton Station" at bounding box center [598, 301] width 97 height 9
type input "**********"
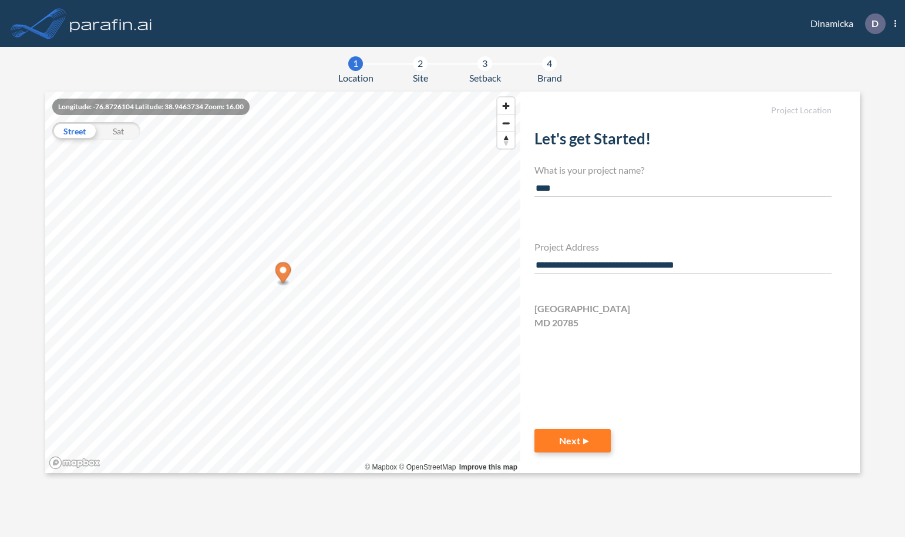
click at [108, 25] on img at bounding box center [111, 23] width 87 height 23
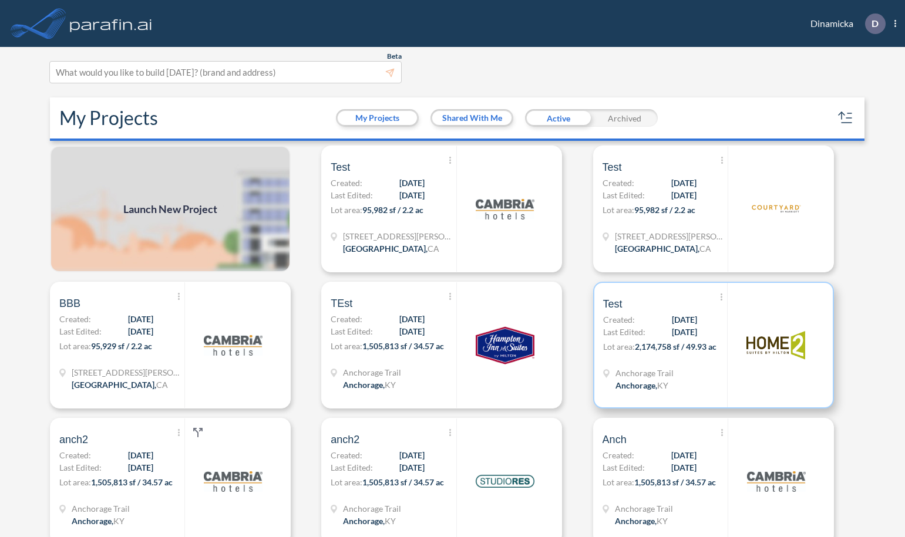
click at [652, 371] on span "Anchorage Trail" at bounding box center [644, 373] width 58 height 12
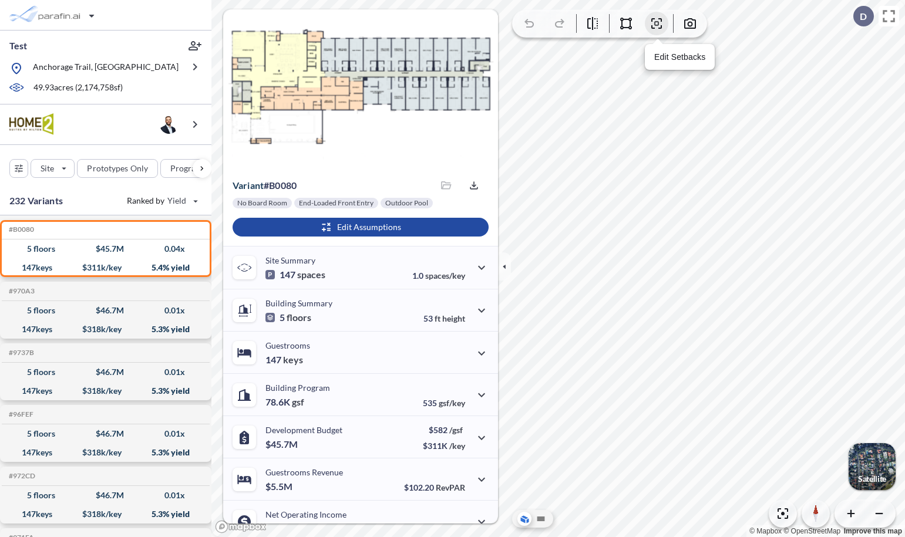
click at [655, 22] on icon "button" at bounding box center [657, 24] width 4 height 4
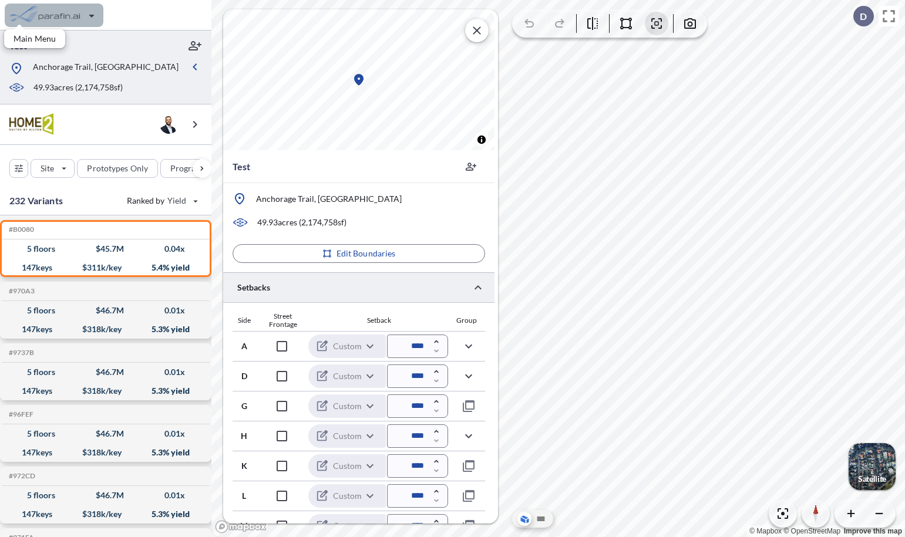
click at [82, 17] on div "button" at bounding box center [54, 15] width 99 height 23
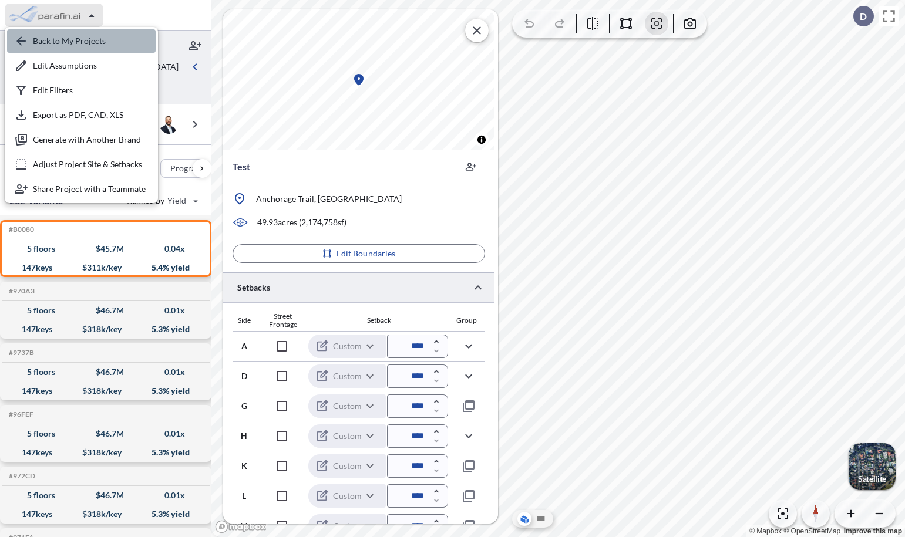
click at [66, 38] on div "button" at bounding box center [81, 40] width 149 height 23
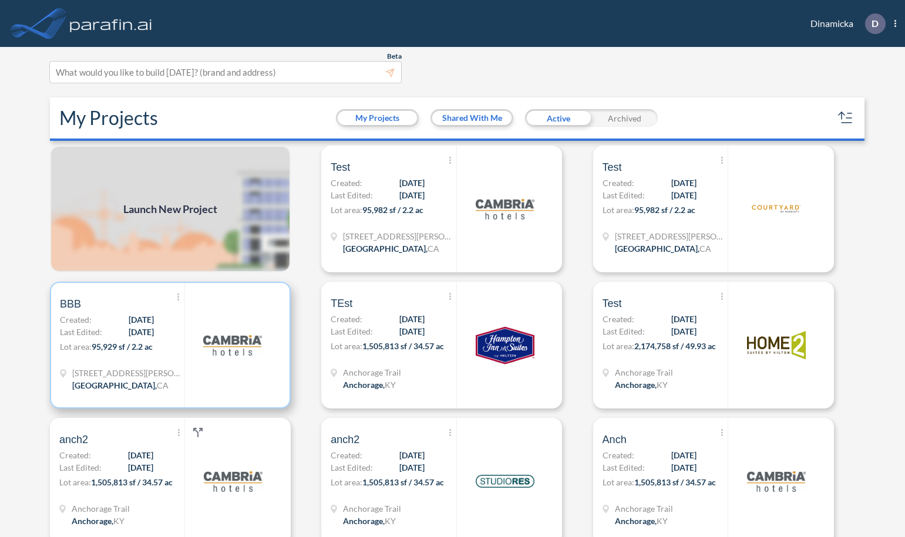
click at [186, 324] on div at bounding box center [232, 345] width 96 height 125
